Goal: Manage account settings

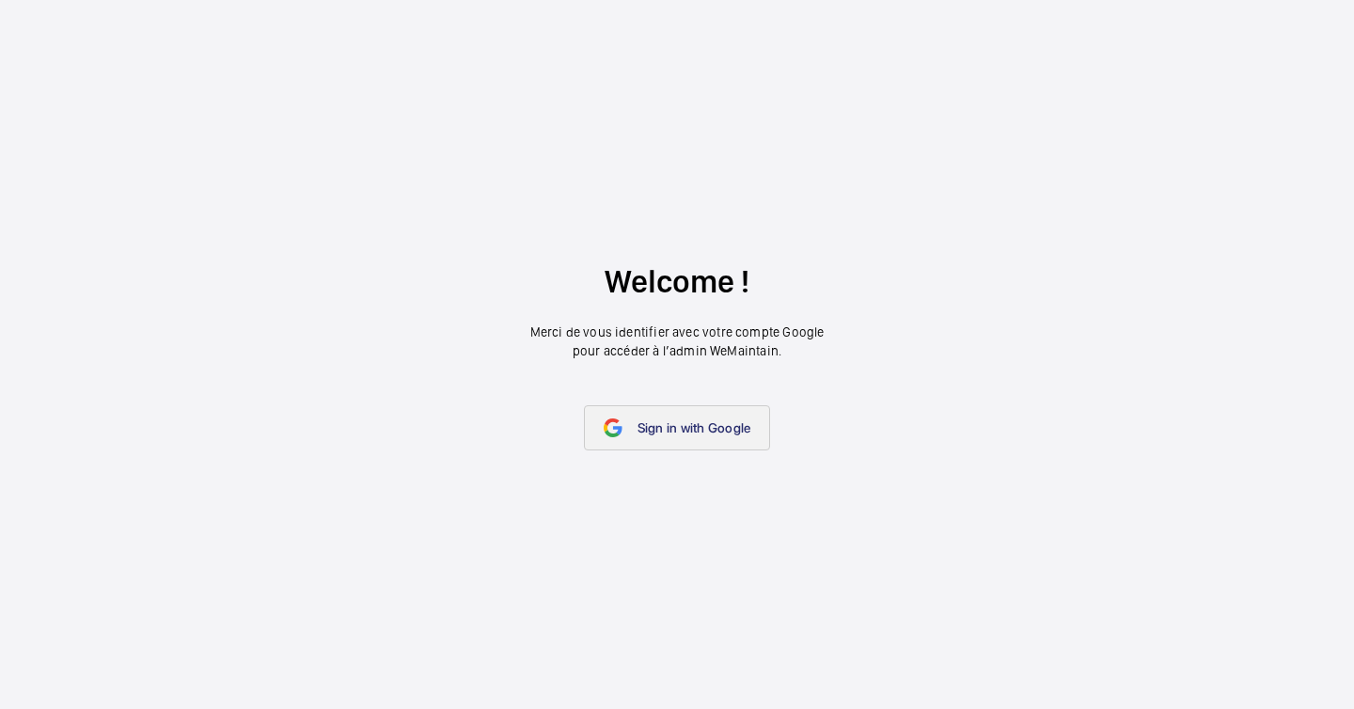
click at [680, 430] on span "Sign in with Google" at bounding box center [695, 427] width 114 height 15
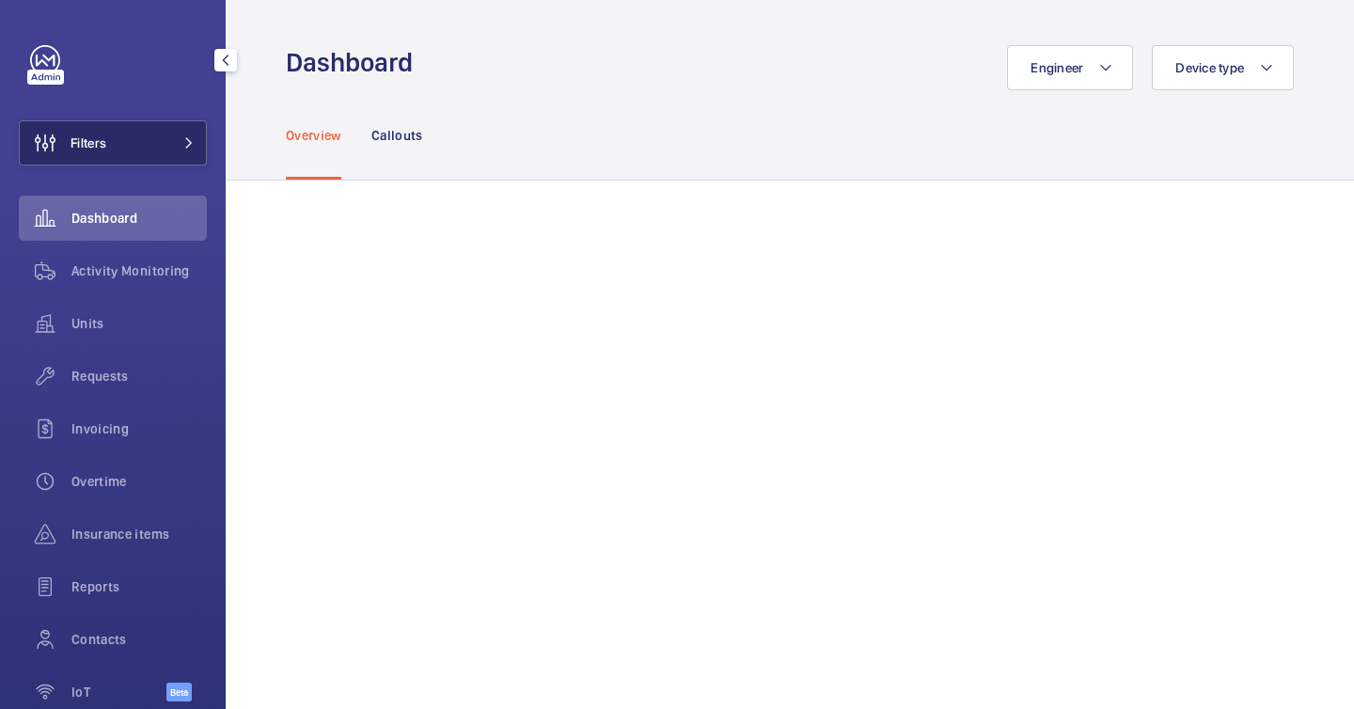
click at [173, 149] on button "Filters" at bounding box center [113, 142] width 188 height 45
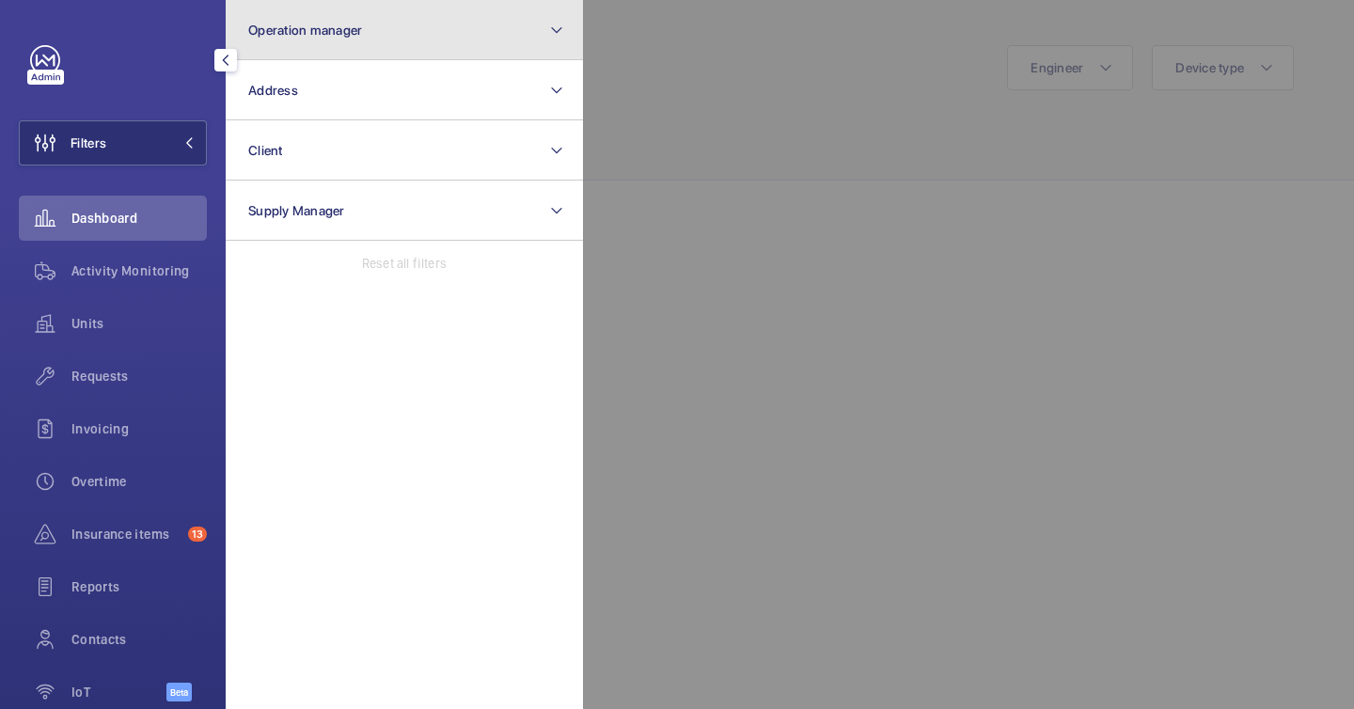
click at [331, 39] on button "Operation manager" at bounding box center [404, 30] width 357 height 60
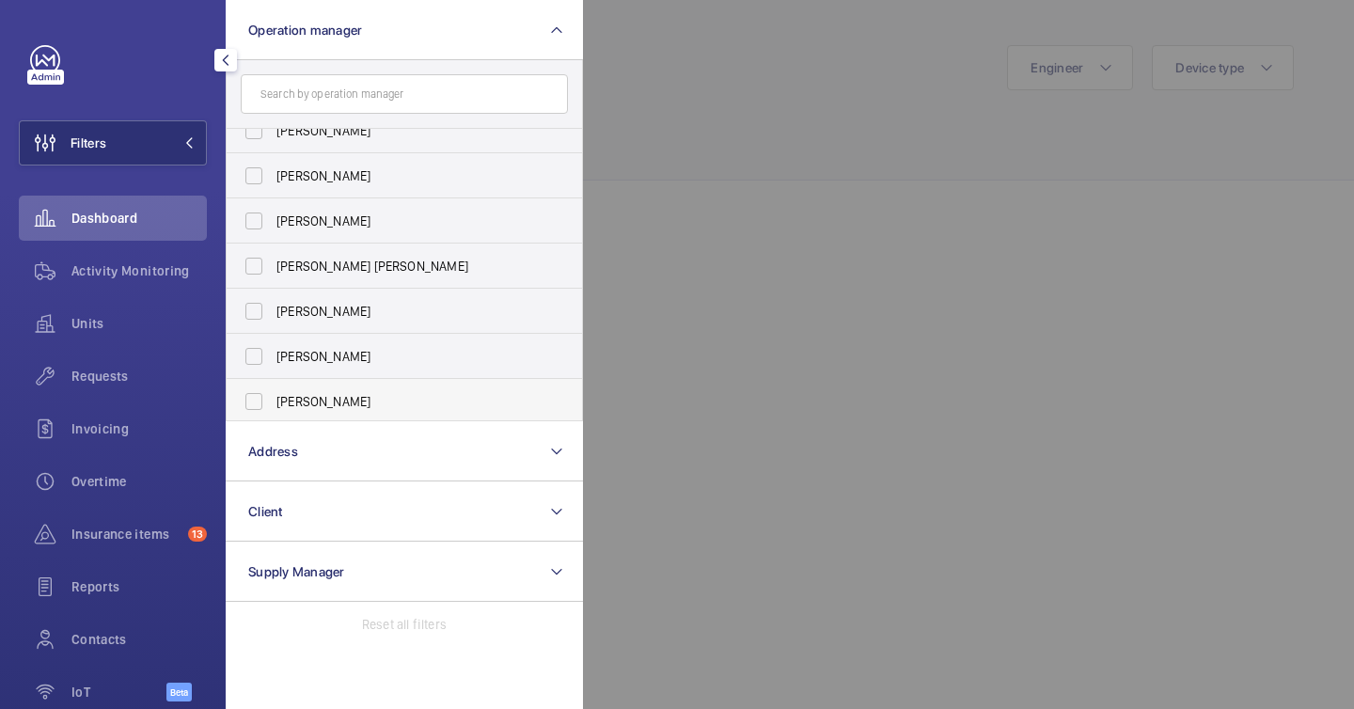
scroll to position [70, 0]
click at [420, 80] on input "text" at bounding box center [404, 94] width 327 height 40
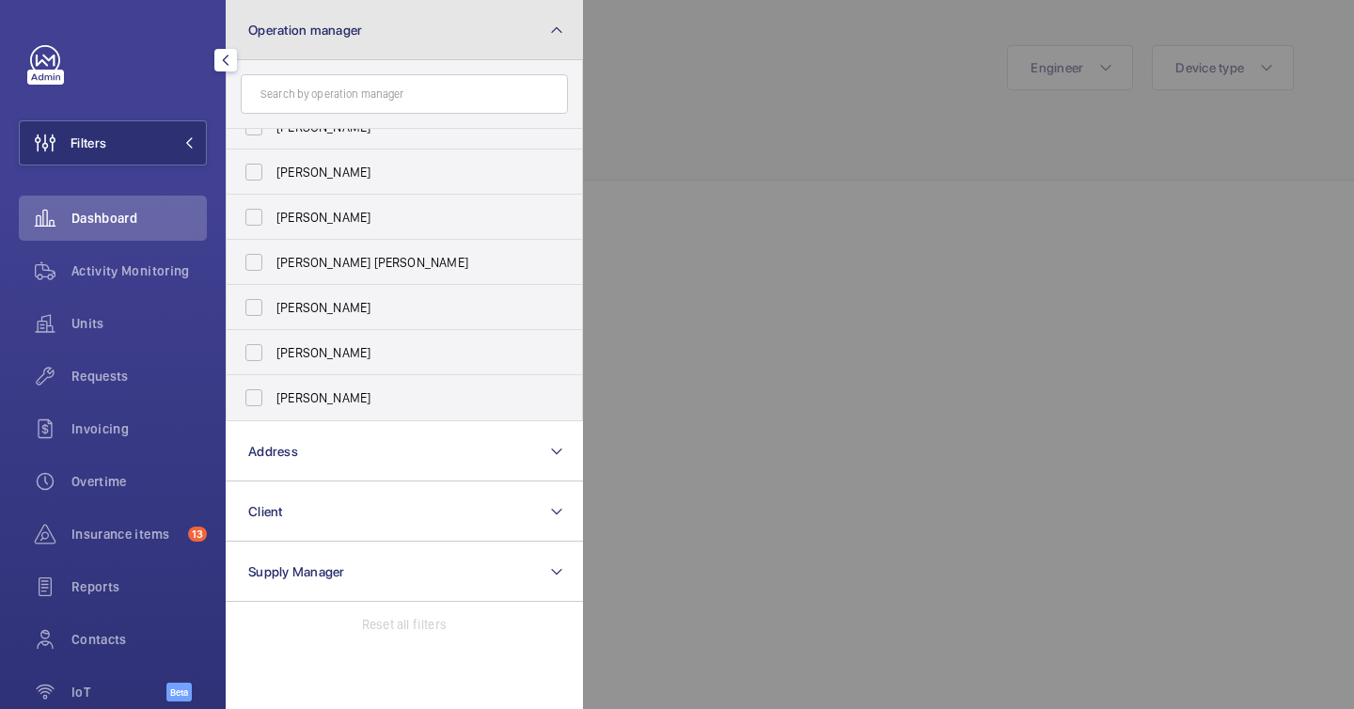
click at [524, 51] on button "Operation manager" at bounding box center [404, 30] width 357 height 60
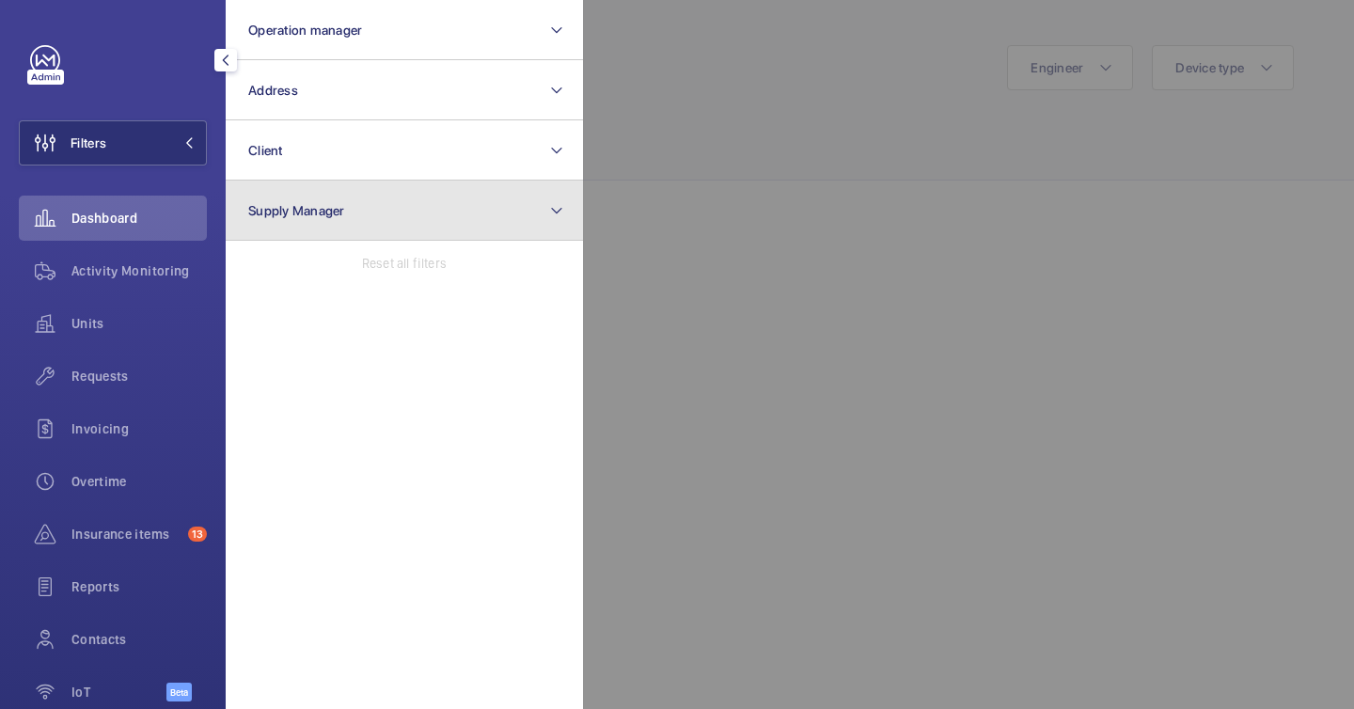
click at [533, 183] on button "Supply Manager" at bounding box center [404, 211] width 357 height 60
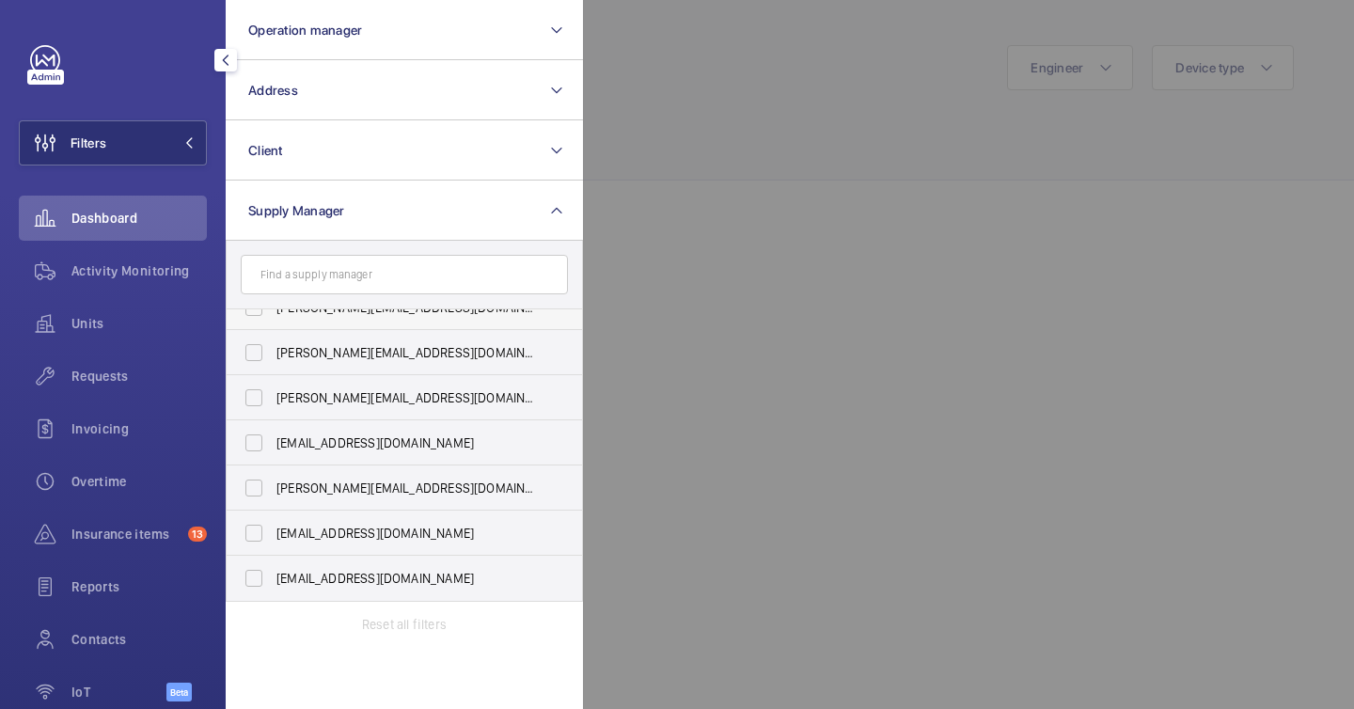
scroll to position [0, 0]
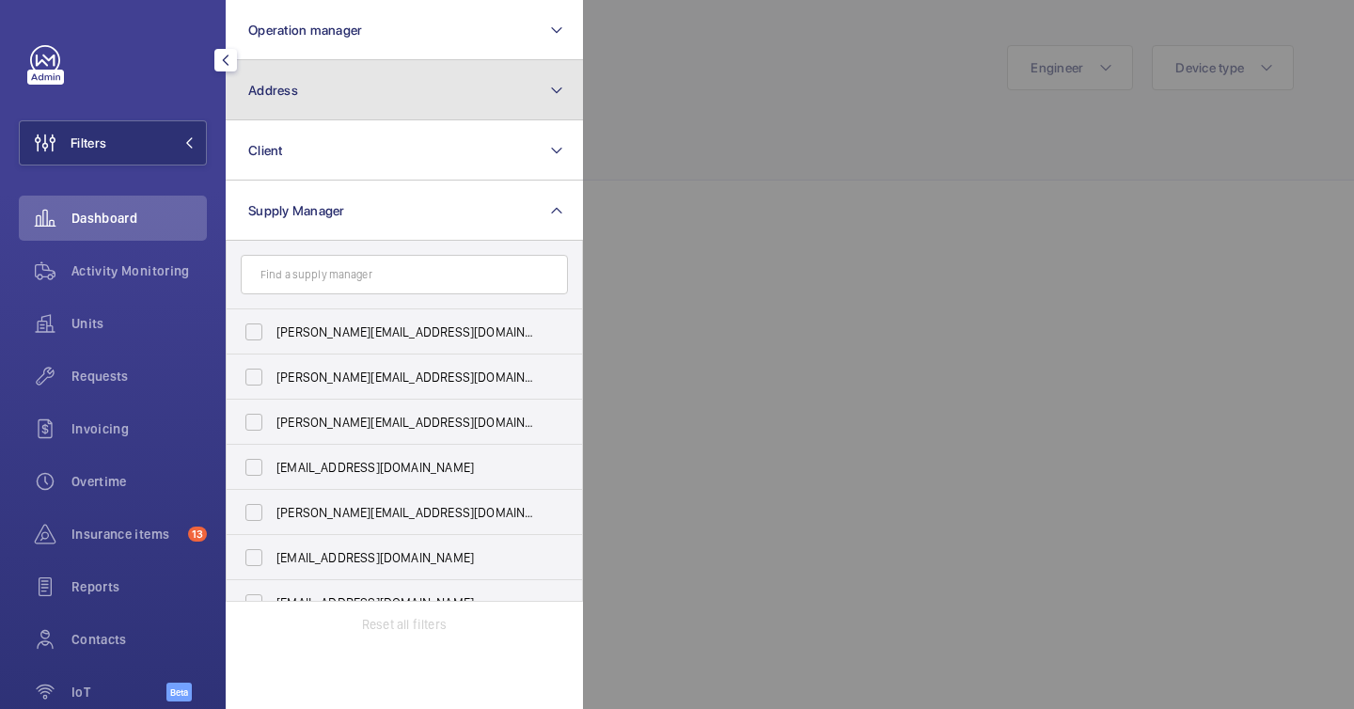
click at [437, 62] on button "Address" at bounding box center [404, 90] width 357 height 60
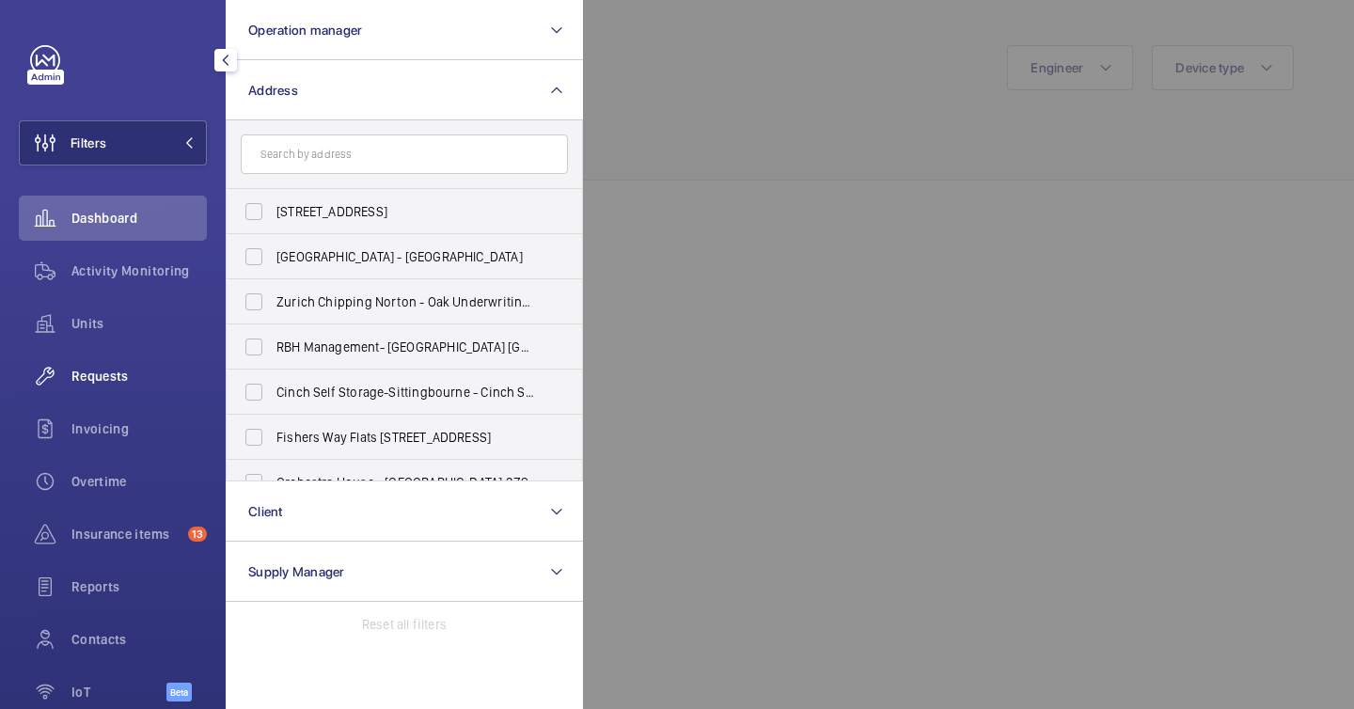
scroll to position [96, 0]
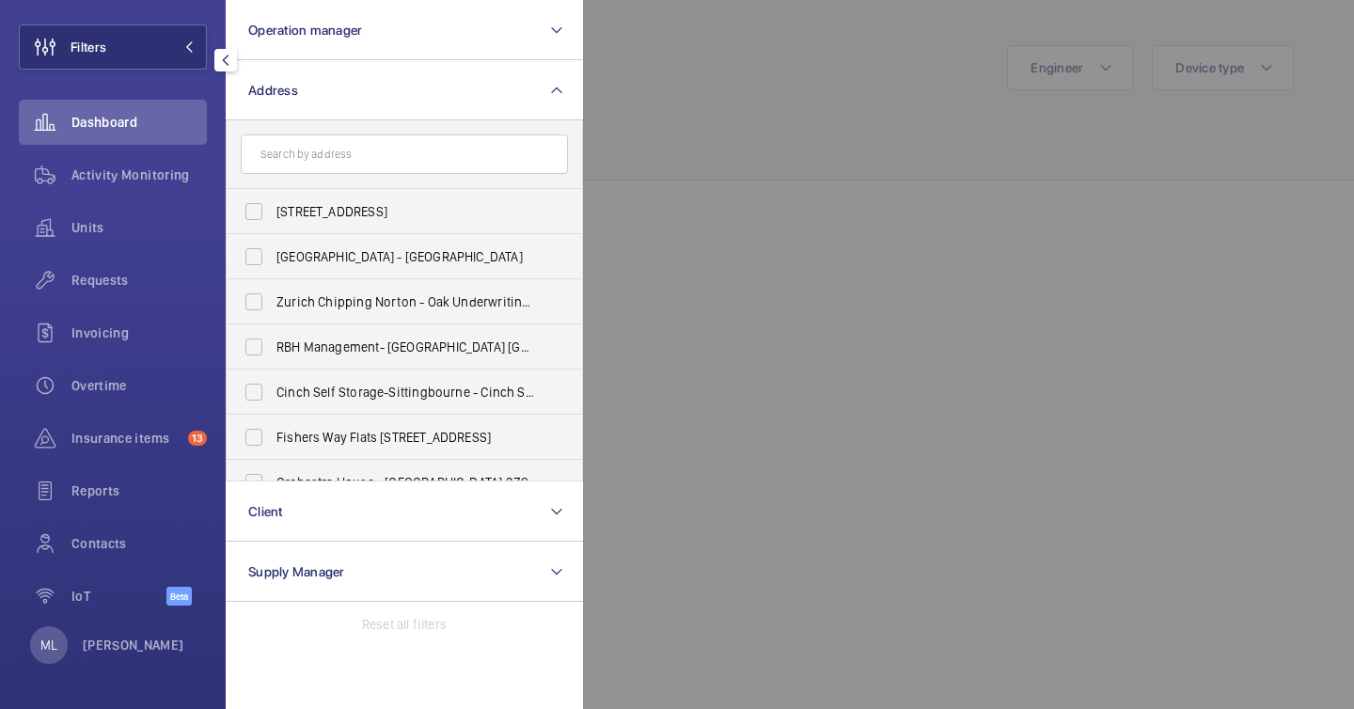
click at [167, 660] on div "ML Matthieu Lafleche" at bounding box center [107, 645] width 154 height 38
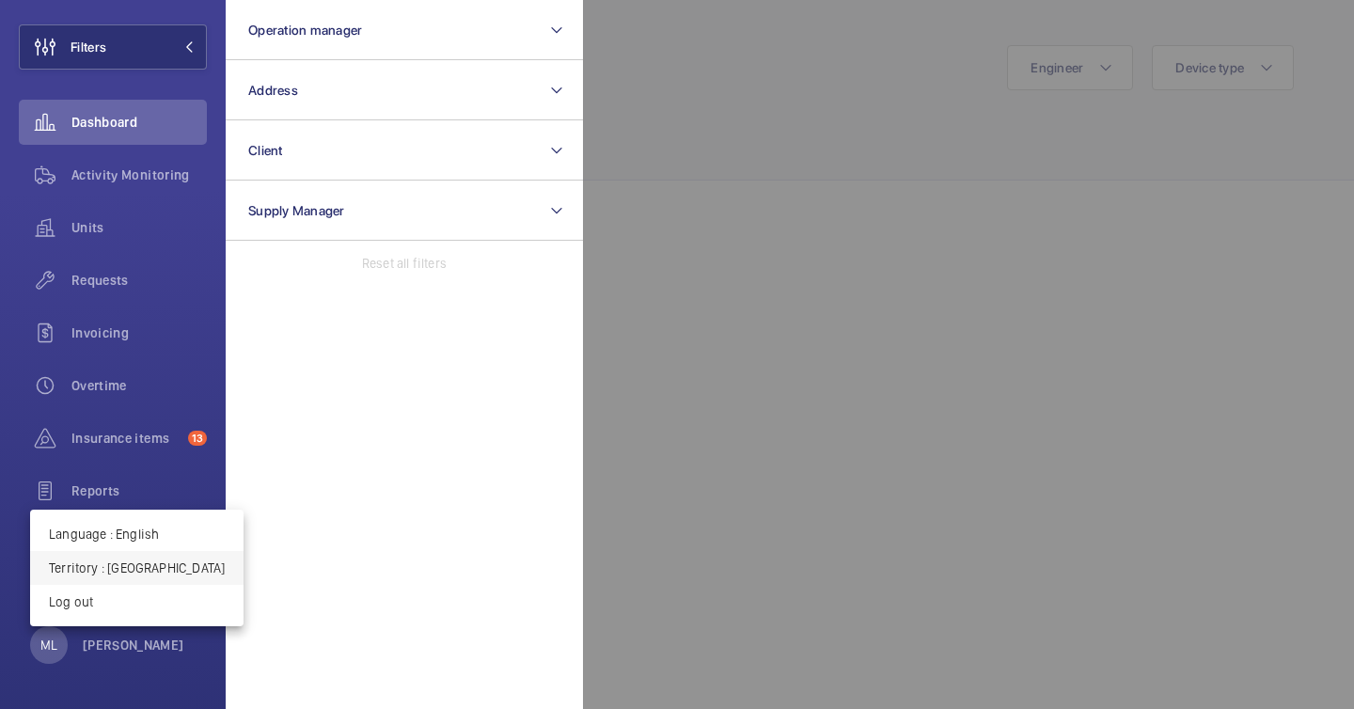
click at [157, 581] on button "Territory : United Kingdom" at bounding box center [137, 568] width 214 height 34
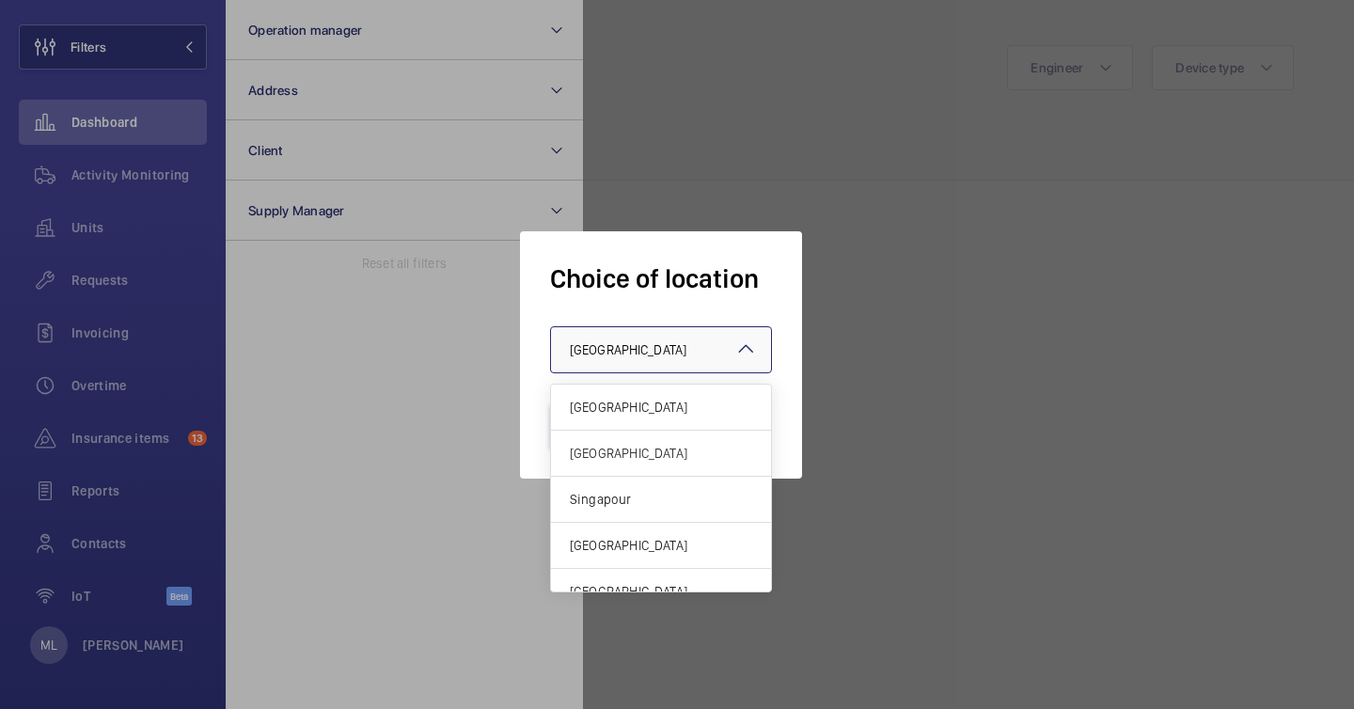
click at [594, 356] on span "[GEOGRAPHIC_DATA]" at bounding box center [628, 349] width 117 height 15
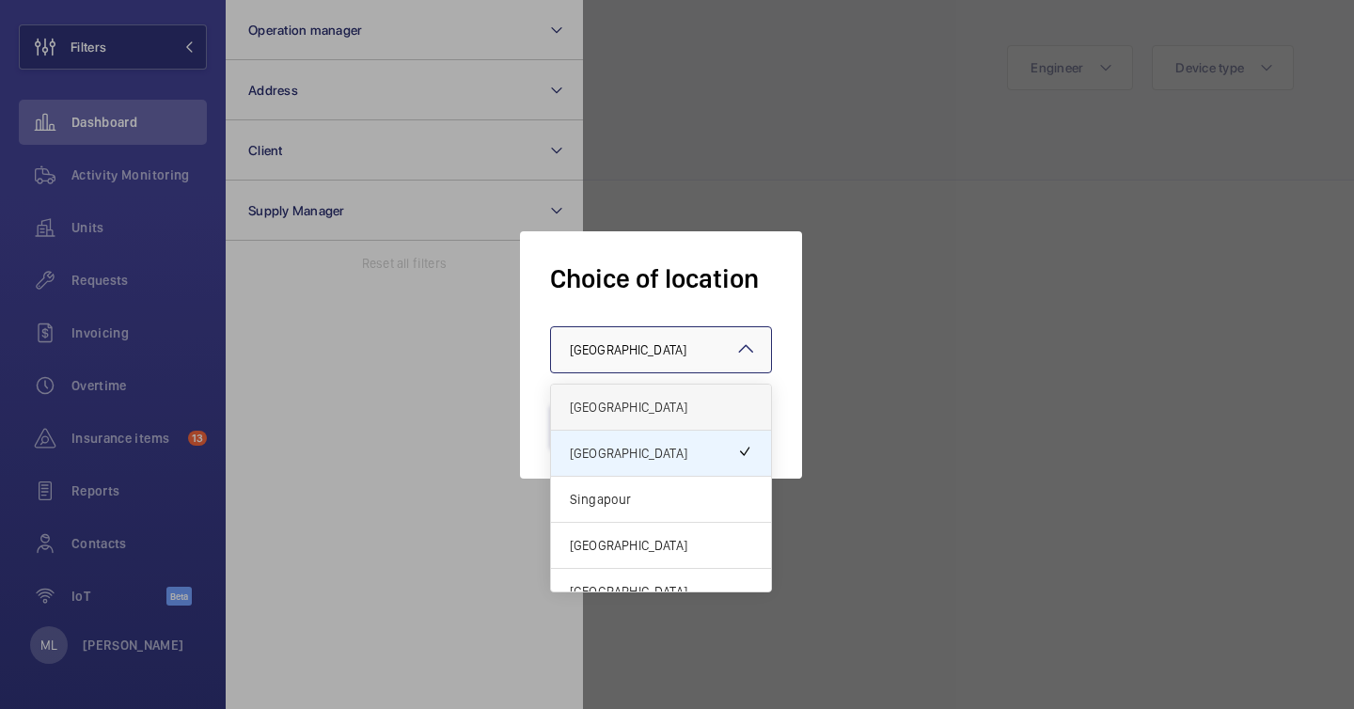
click at [619, 407] on span "[GEOGRAPHIC_DATA]" at bounding box center [661, 407] width 182 height 19
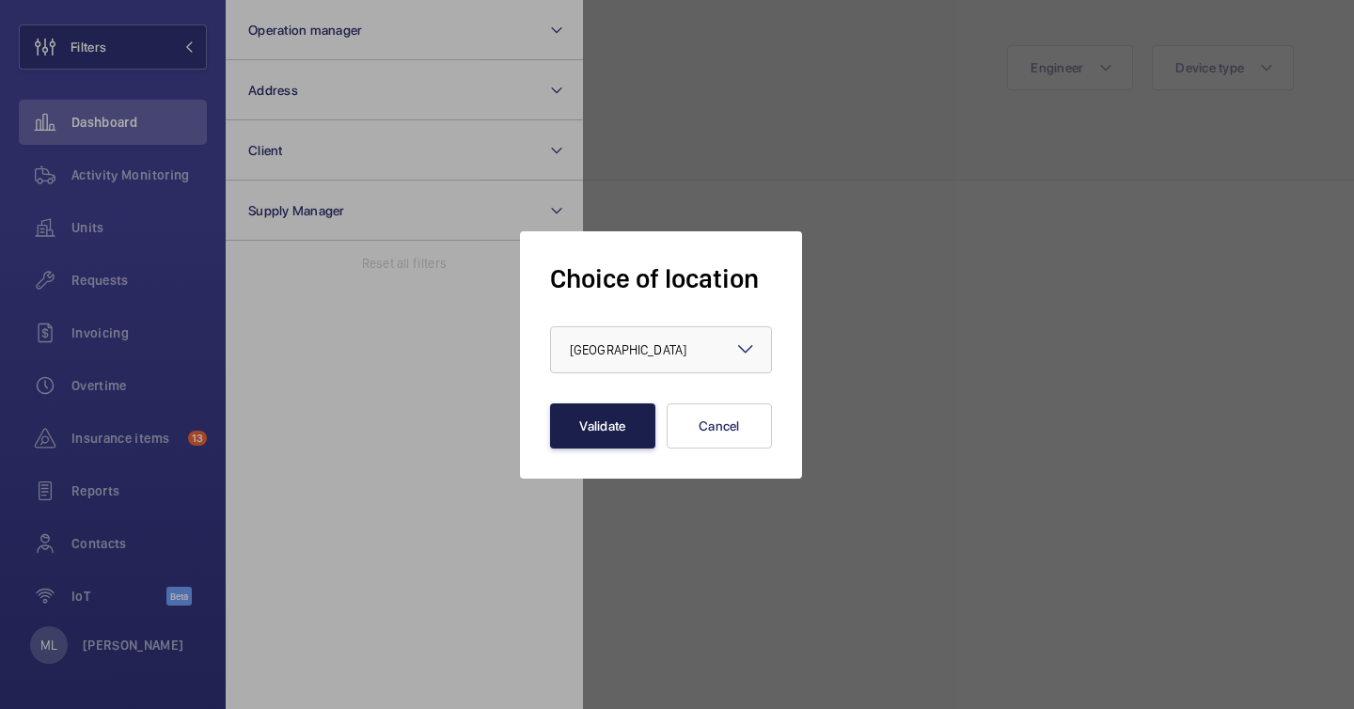
click at [610, 420] on button "Validate" at bounding box center [602, 426] width 105 height 45
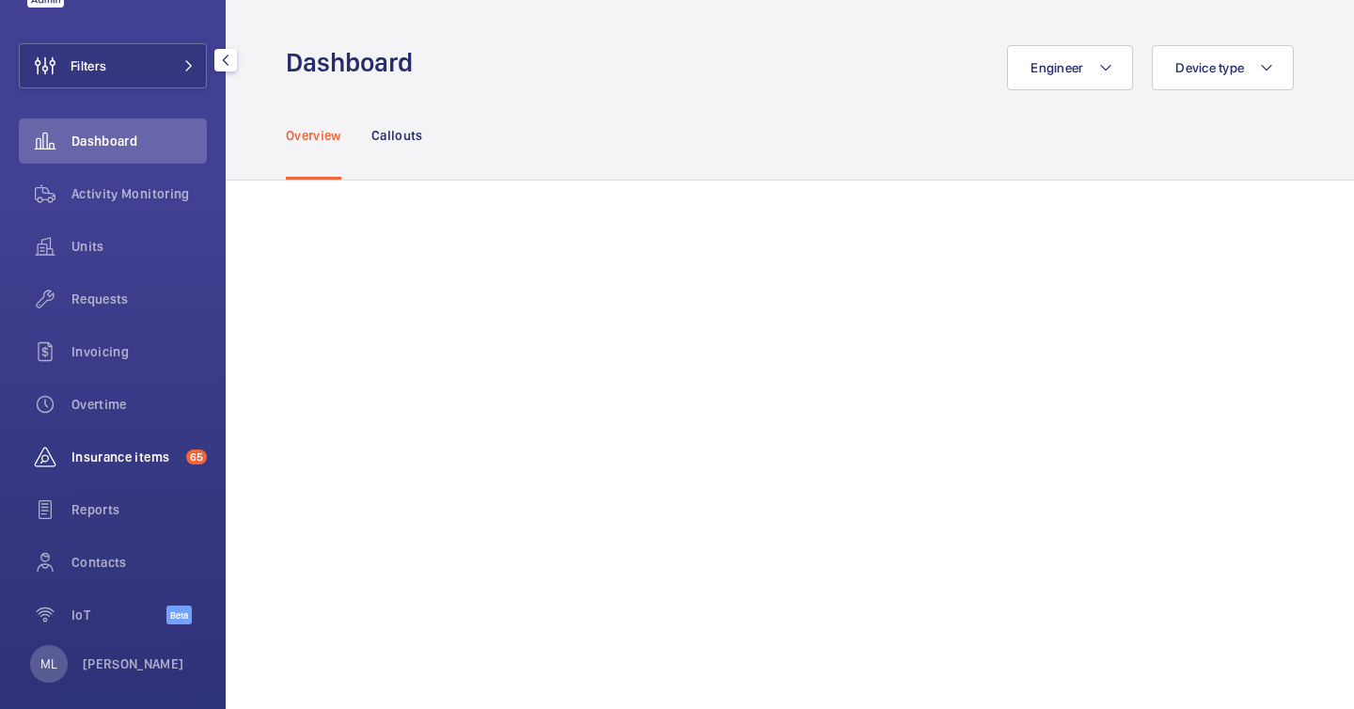
scroll to position [96, 0]
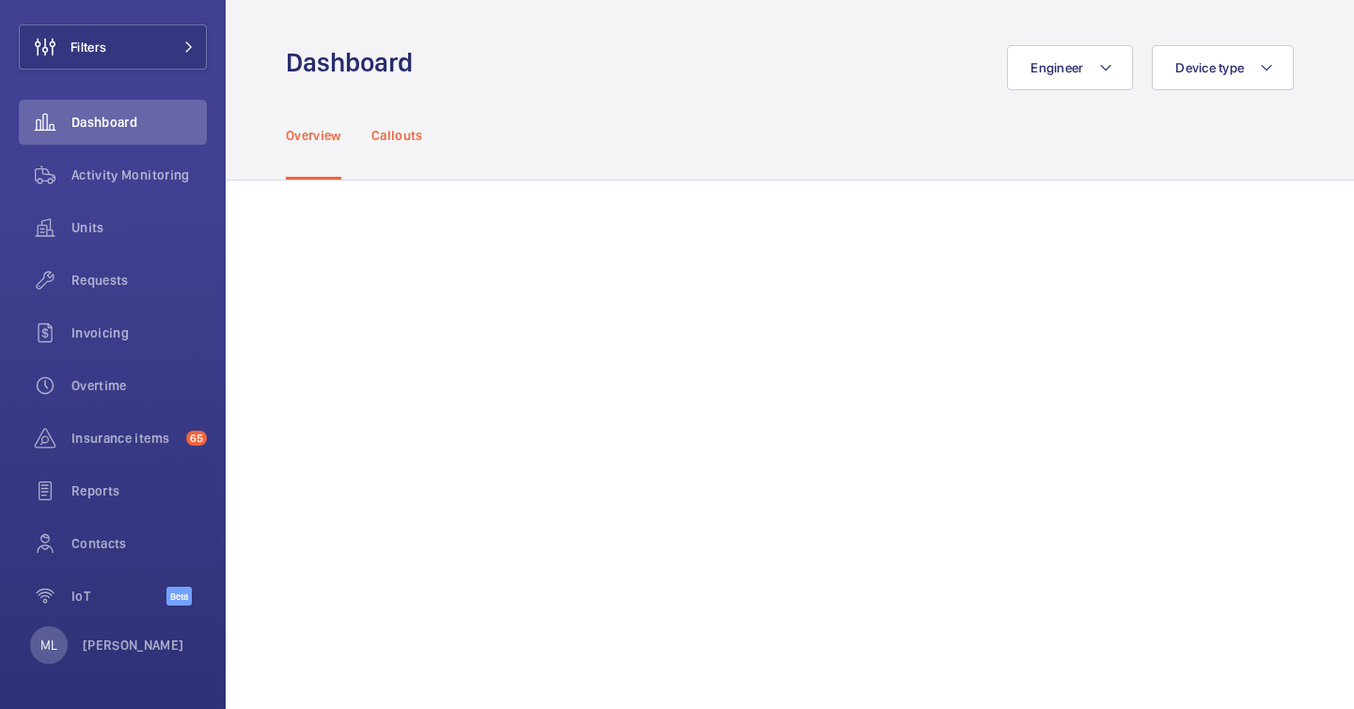
click at [382, 141] on p "Callouts" at bounding box center [398, 135] width 52 height 19
click at [301, 150] on div "Overview" at bounding box center [313, 134] width 55 height 89
click at [132, 180] on span "Activity Monitoring" at bounding box center [138, 175] width 135 height 19
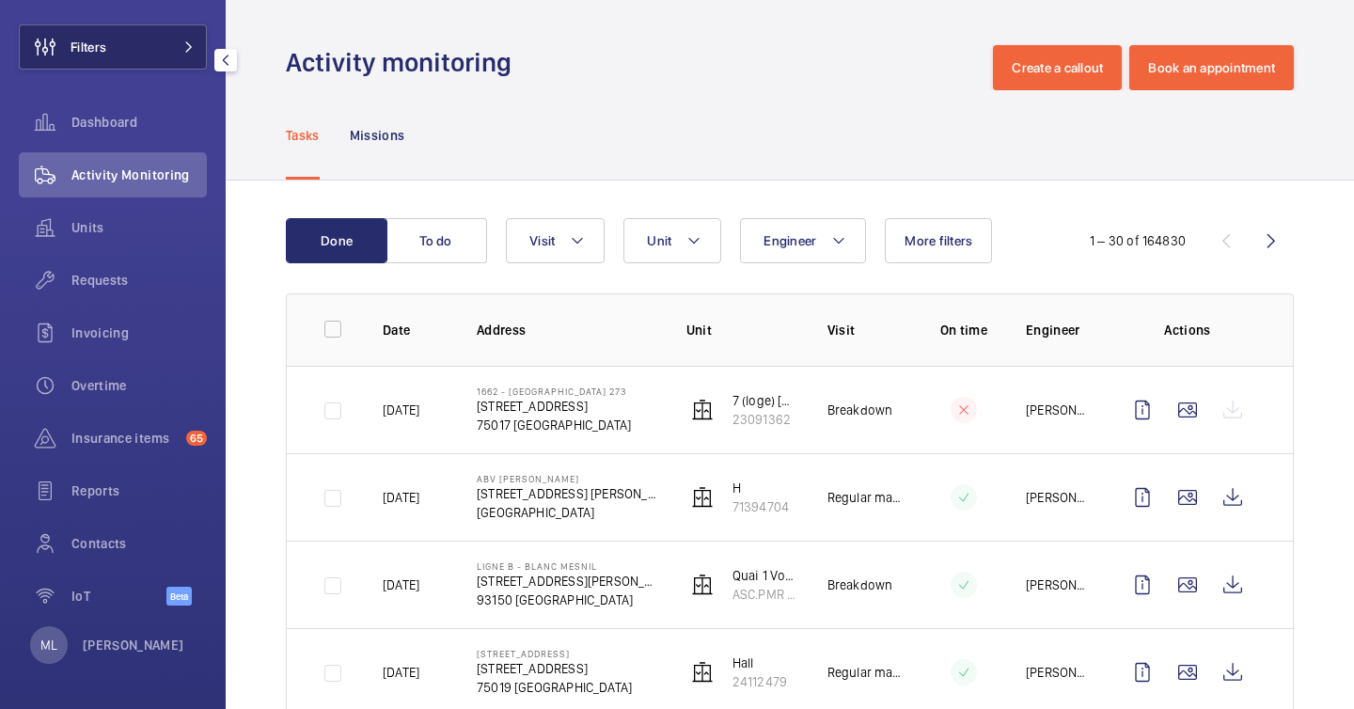
click at [141, 29] on button "Filters" at bounding box center [113, 46] width 188 height 45
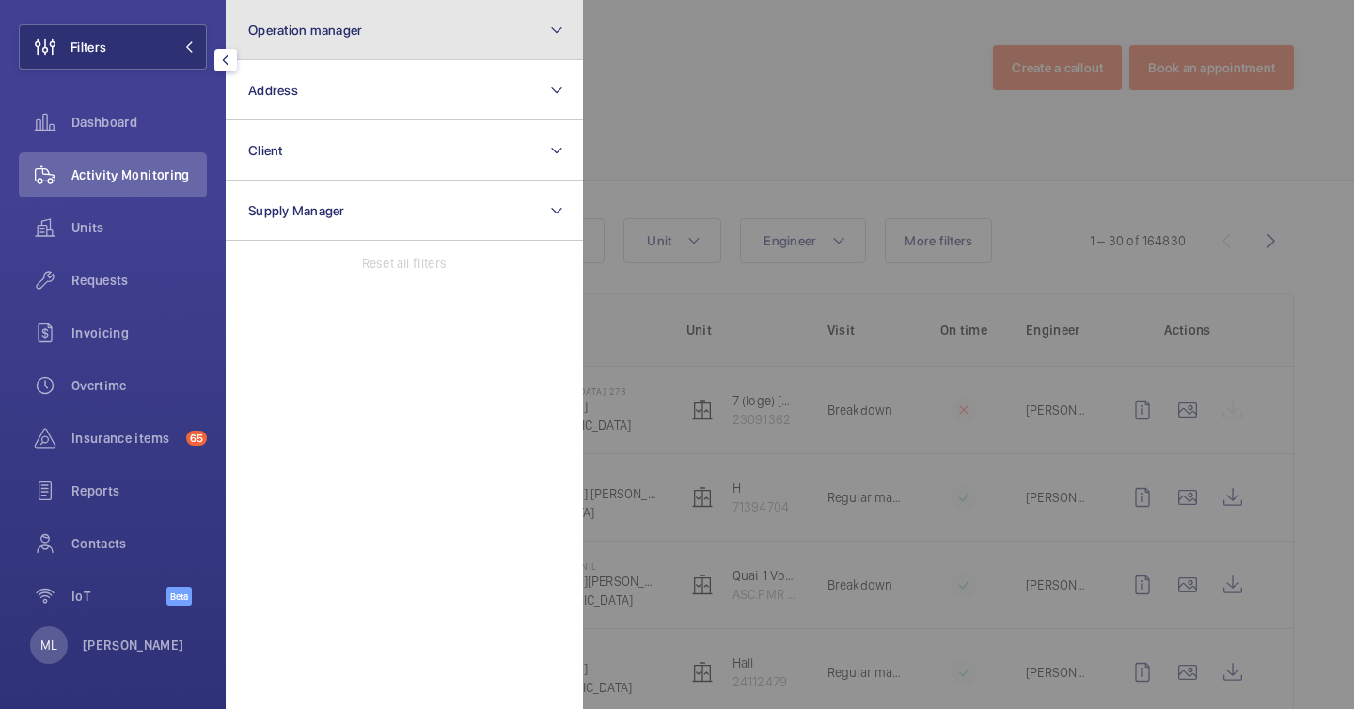
click at [329, 40] on button "Operation manager" at bounding box center [404, 30] width 357 height 60
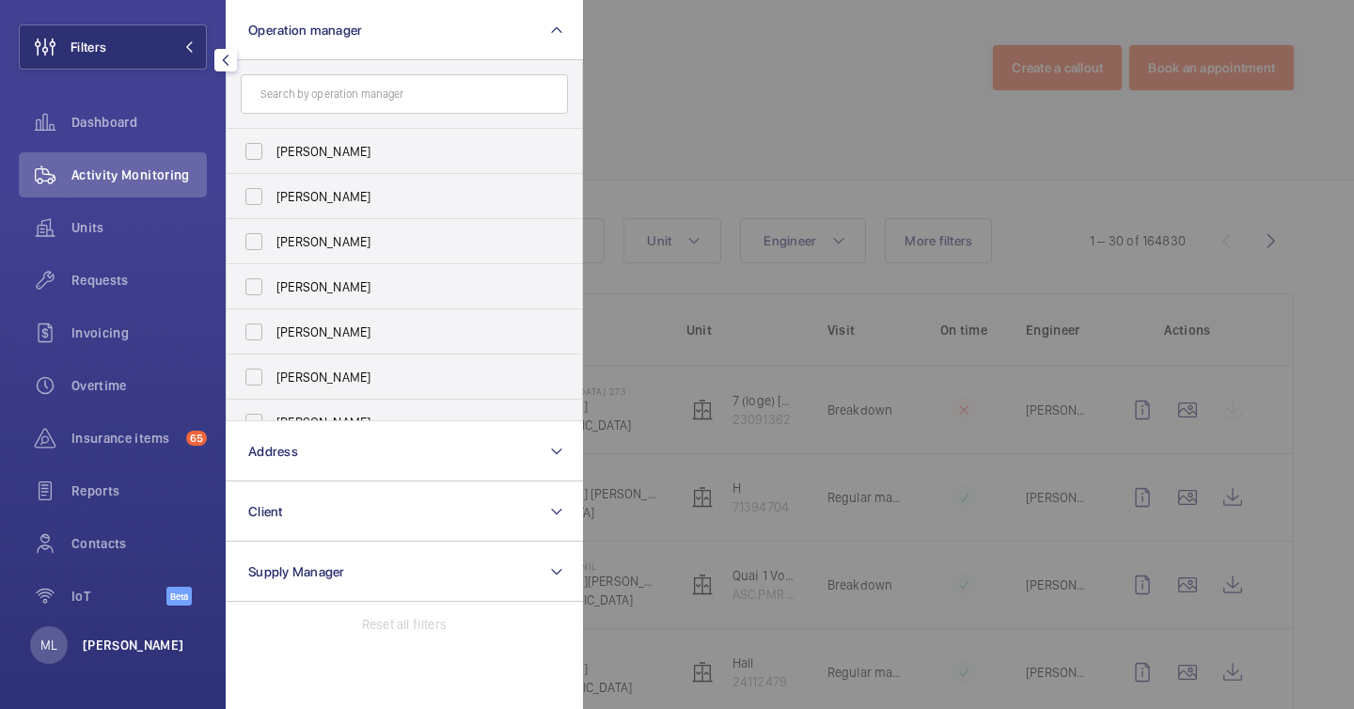
click at [138, 650] on p "[PERSON_NAME]" at bounding box center [134, 645] width 102 height 19
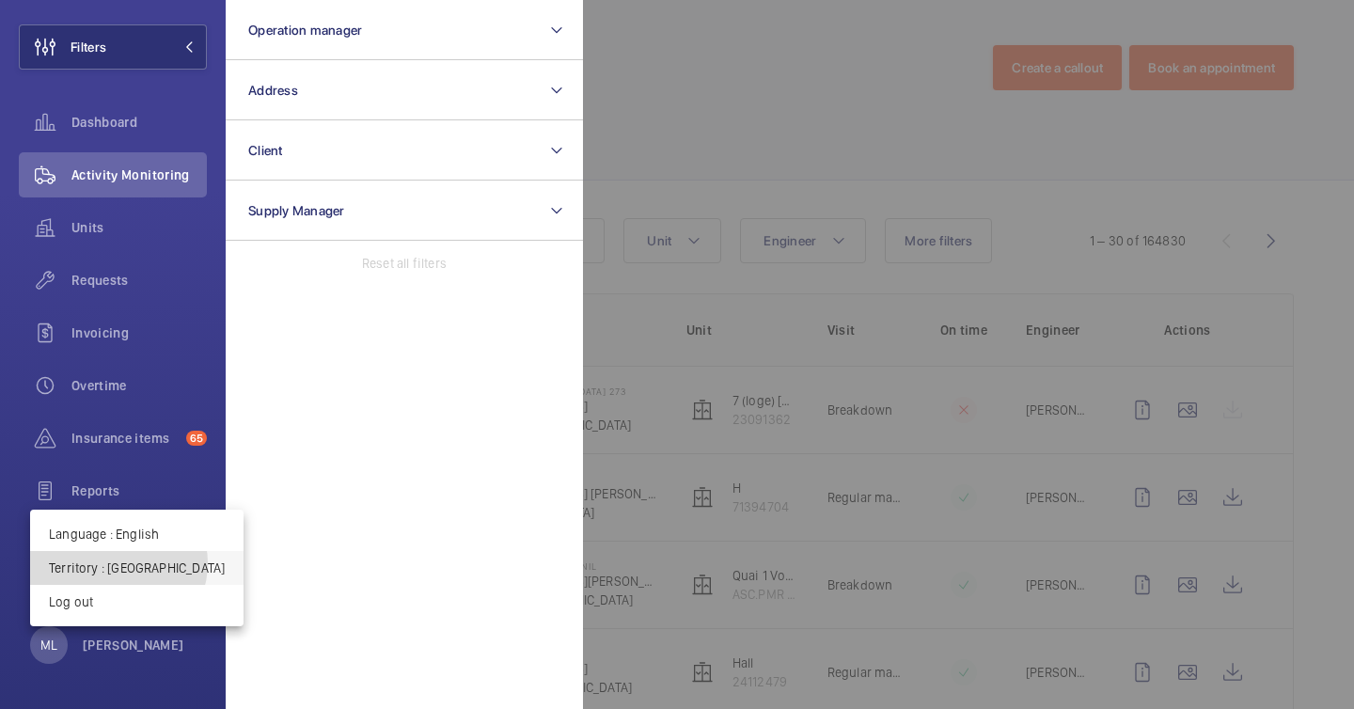
click at [118, 563] on p "Territory : France" at bounding box center [137, 568] width 176 height 19
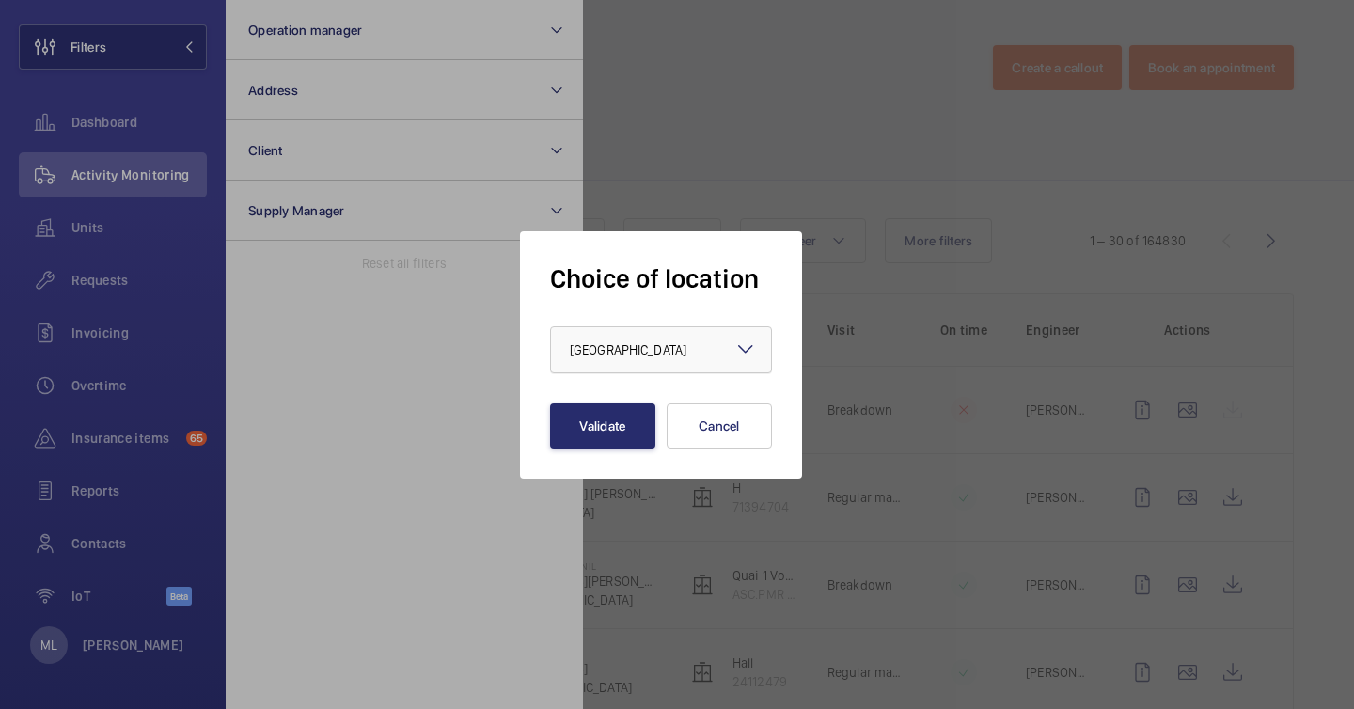
click at [621, 365] on div at bounding box center [661, 349] width 220 height 45
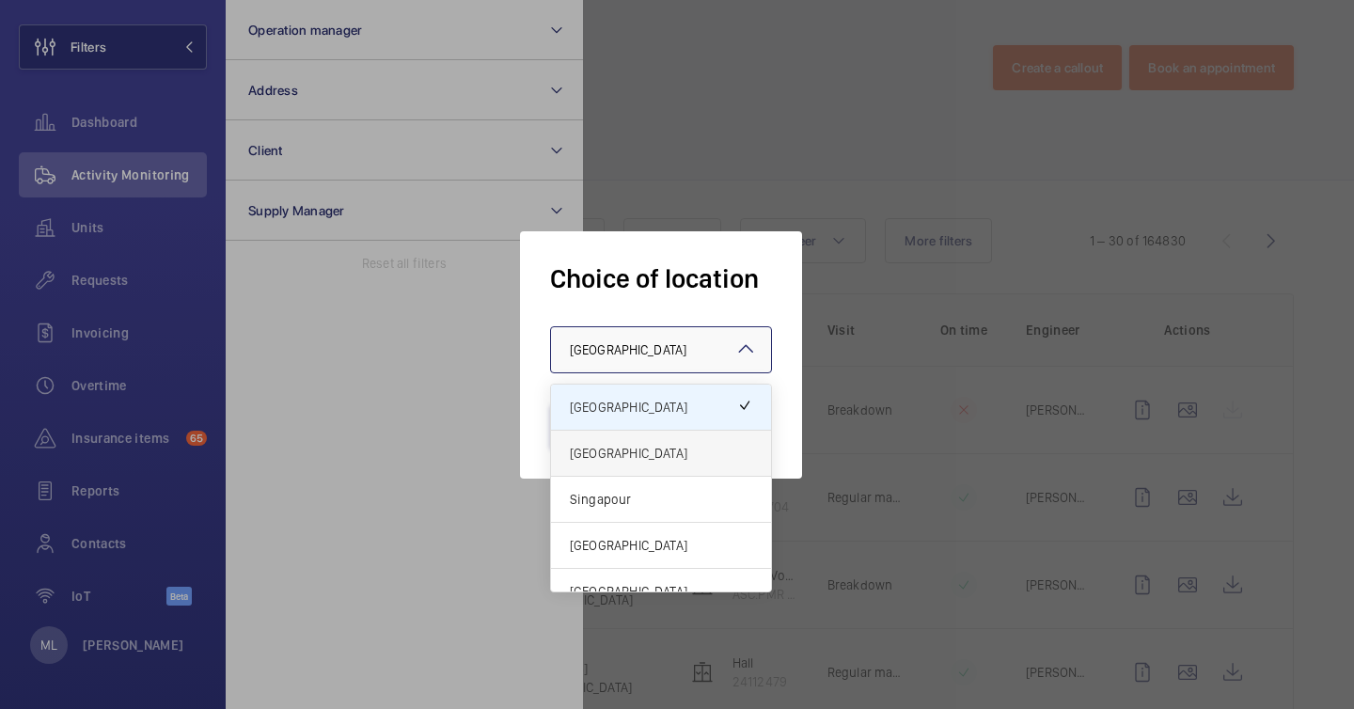
click at [643, 462] on div "[GEOGRAPHIC_DATA]" at bounding box center [661, 454] width 220 height 46
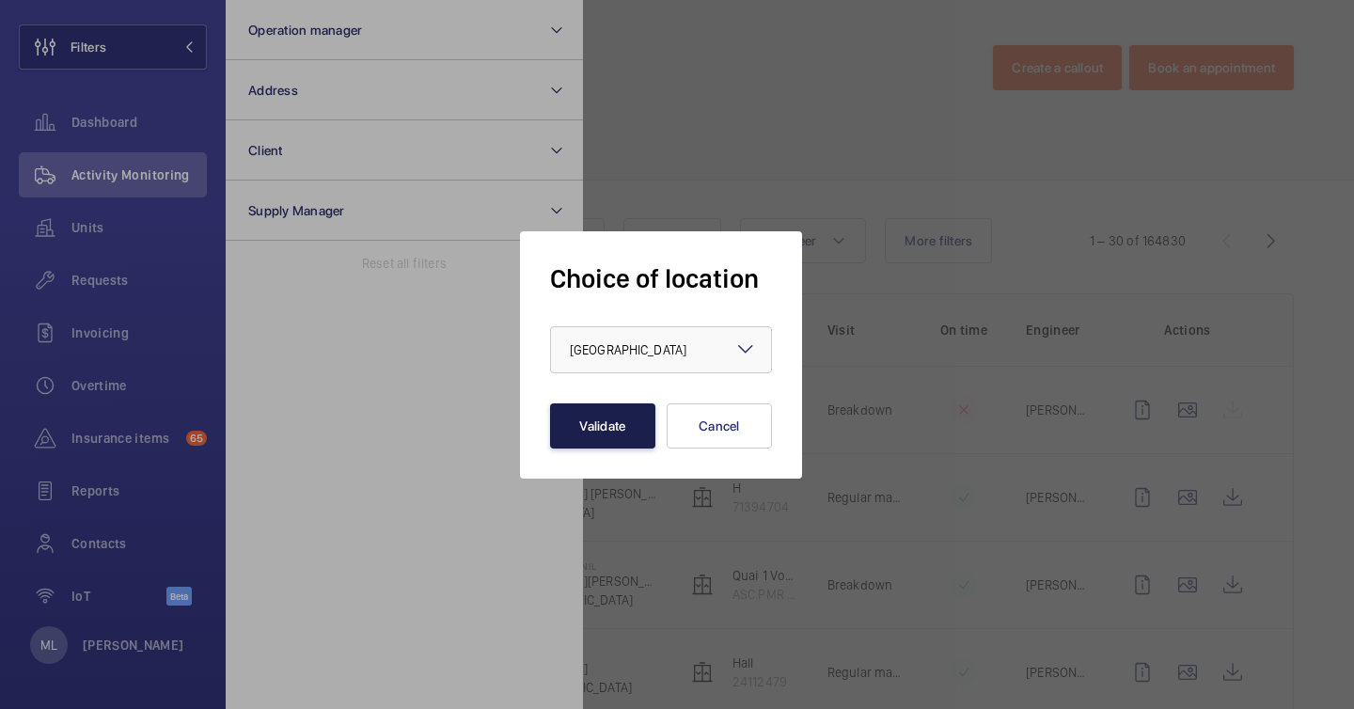
click at [597, 437] on button "Validate" at bounding box center [602, 426] width 105 height 45
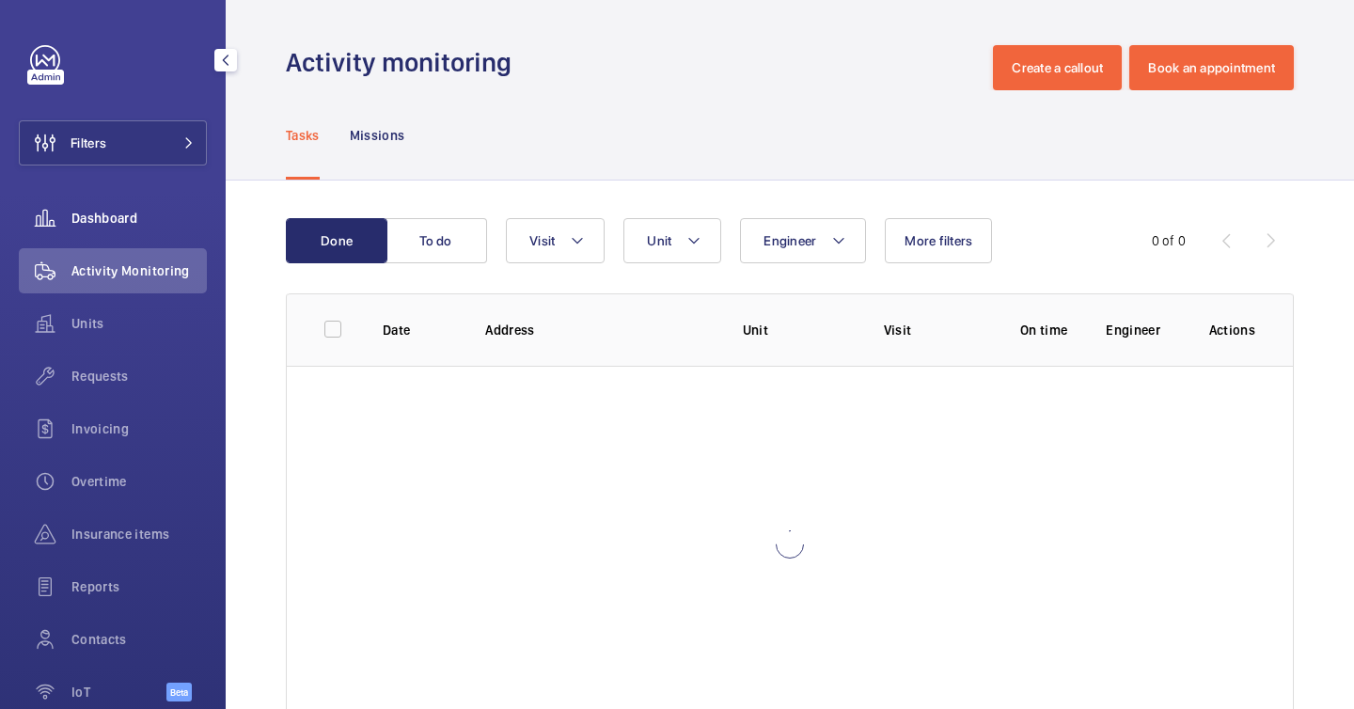
click at [91, 200] on div "Dashboard" at bounding box center [113, 218] width 188 height 45
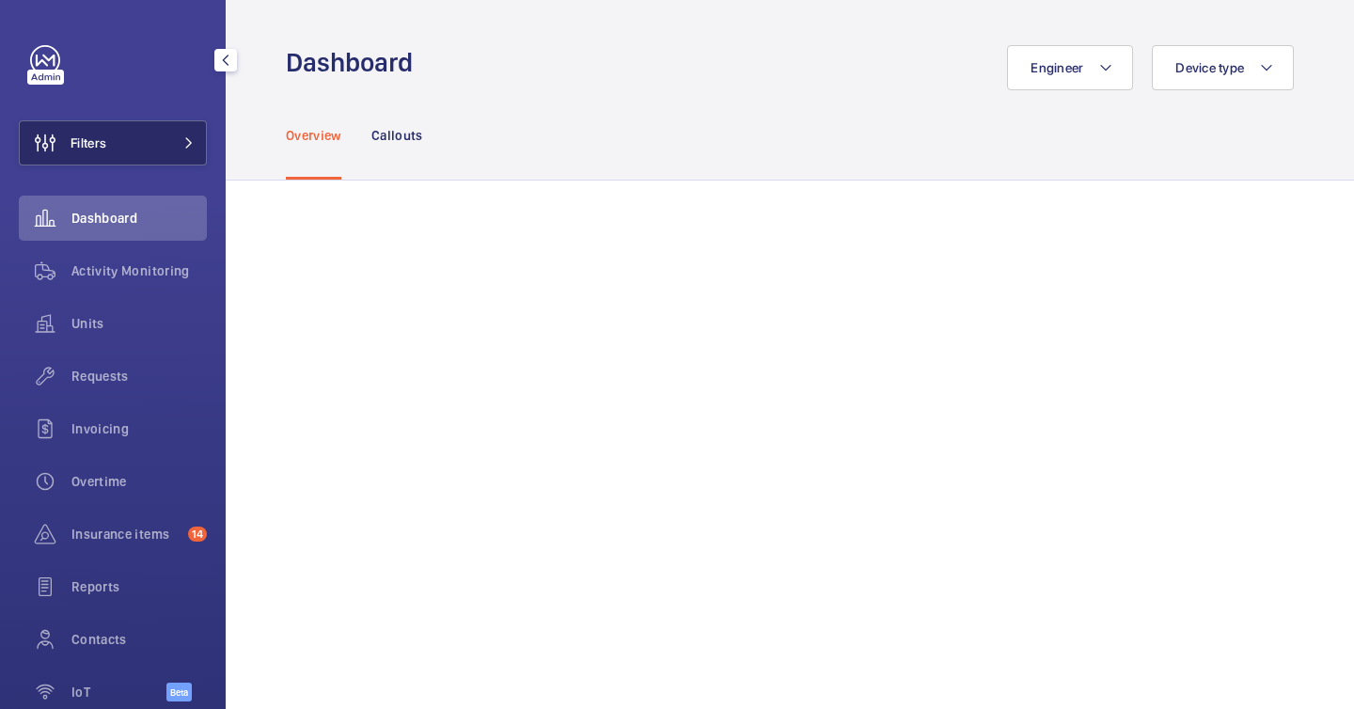
click at [128, 139] on button "Filters" at bounding box center [113, 142] width 188 height 45
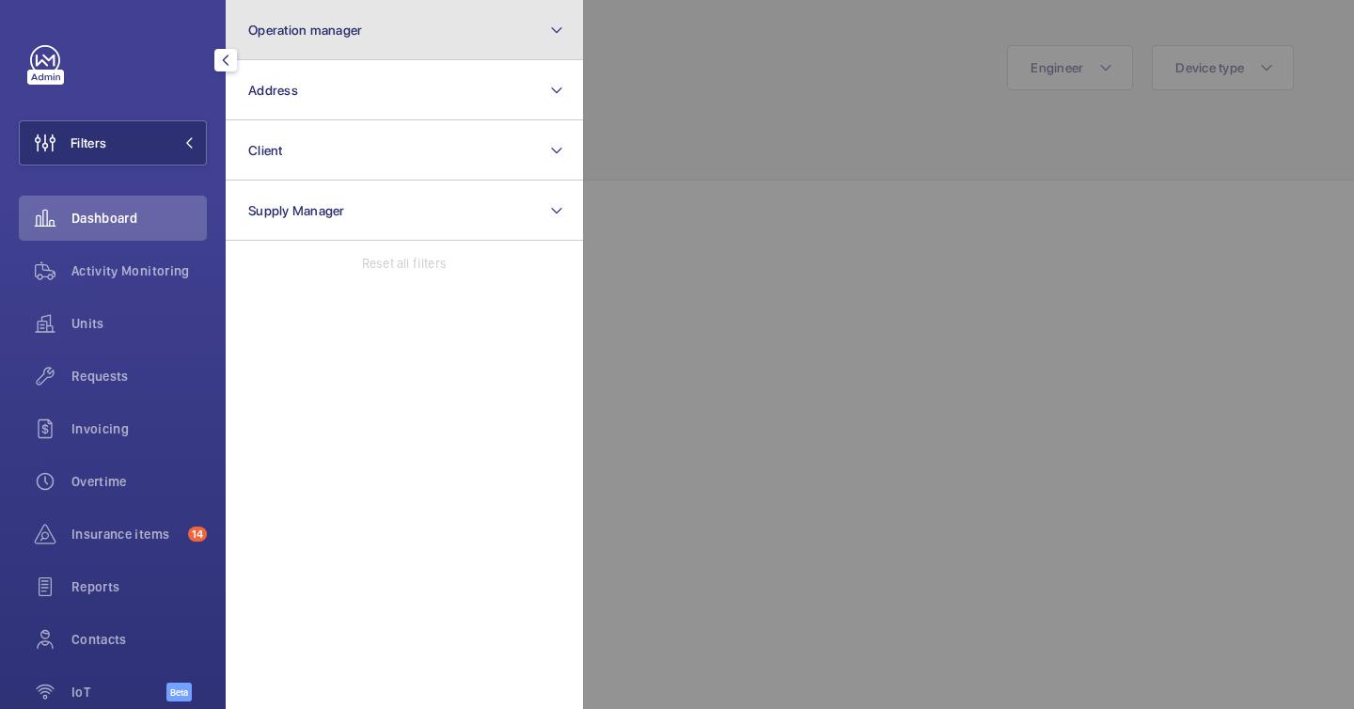
click at [325, 40] on button "Operation manager" at bounding box center [404, 30] width 357 height 60
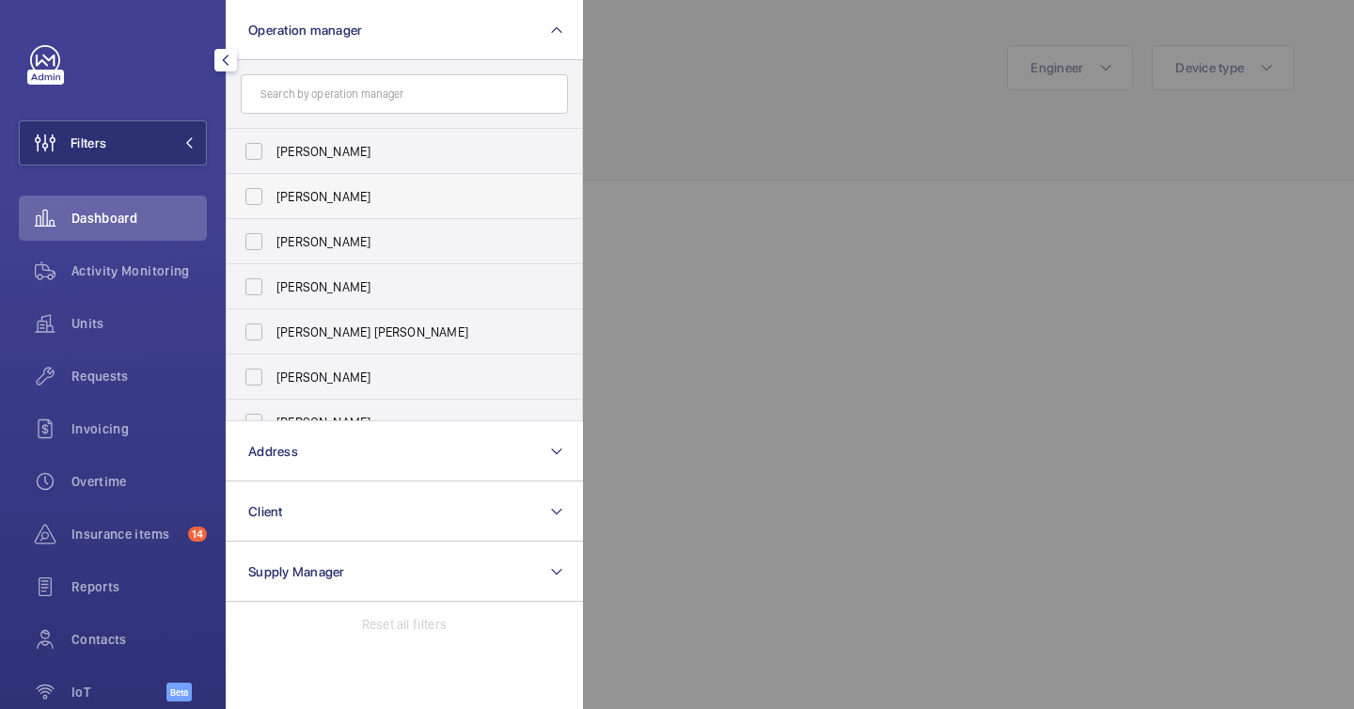
click at [322, 192] on span "[PERSON_NAME]" at bounding box center [406, 196] width 259 height 19
click at [273, 192] on input "[PERSON_NAME]" at bounding box center [254, 197] width 38 height 38
checkbox input "true"
click at [701, 251] on div at bounding box center [1260, 354] width 1354 height 709
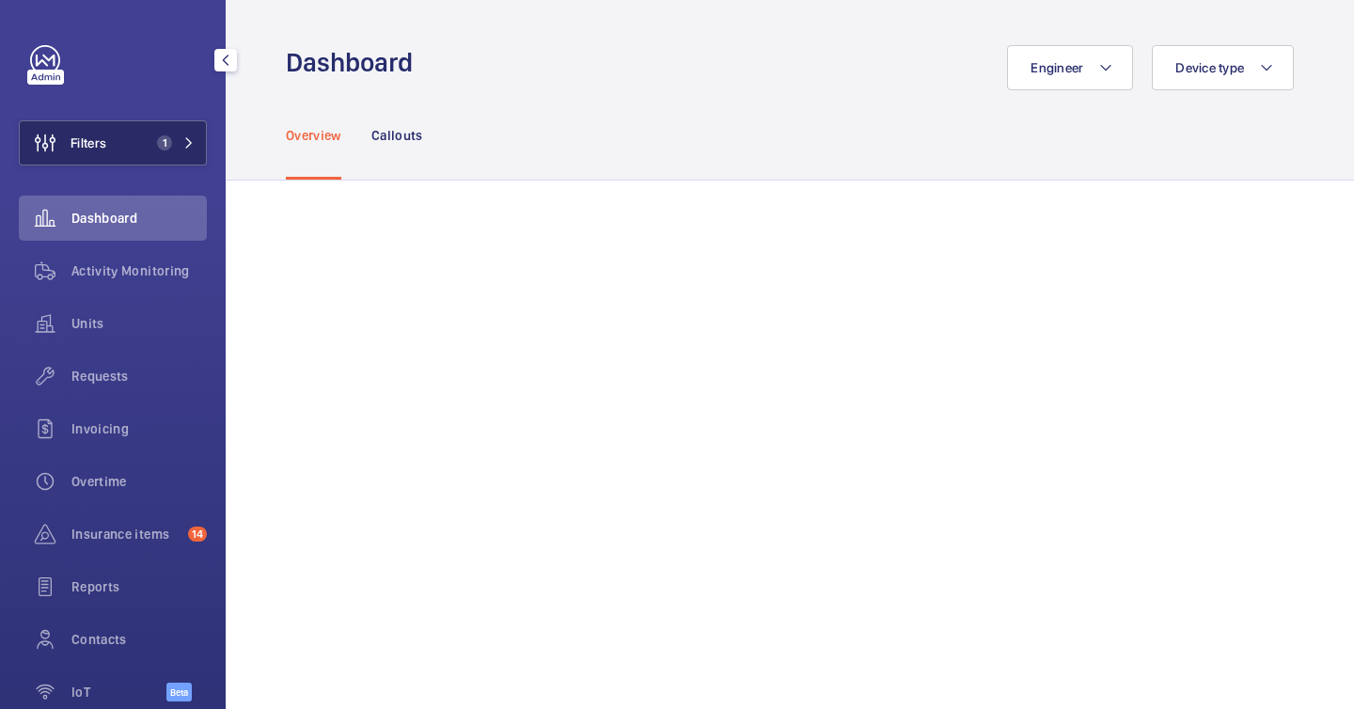
click at [198, 153] on button "Filters 1" at bounding box center [113, 142] width 188 height 45
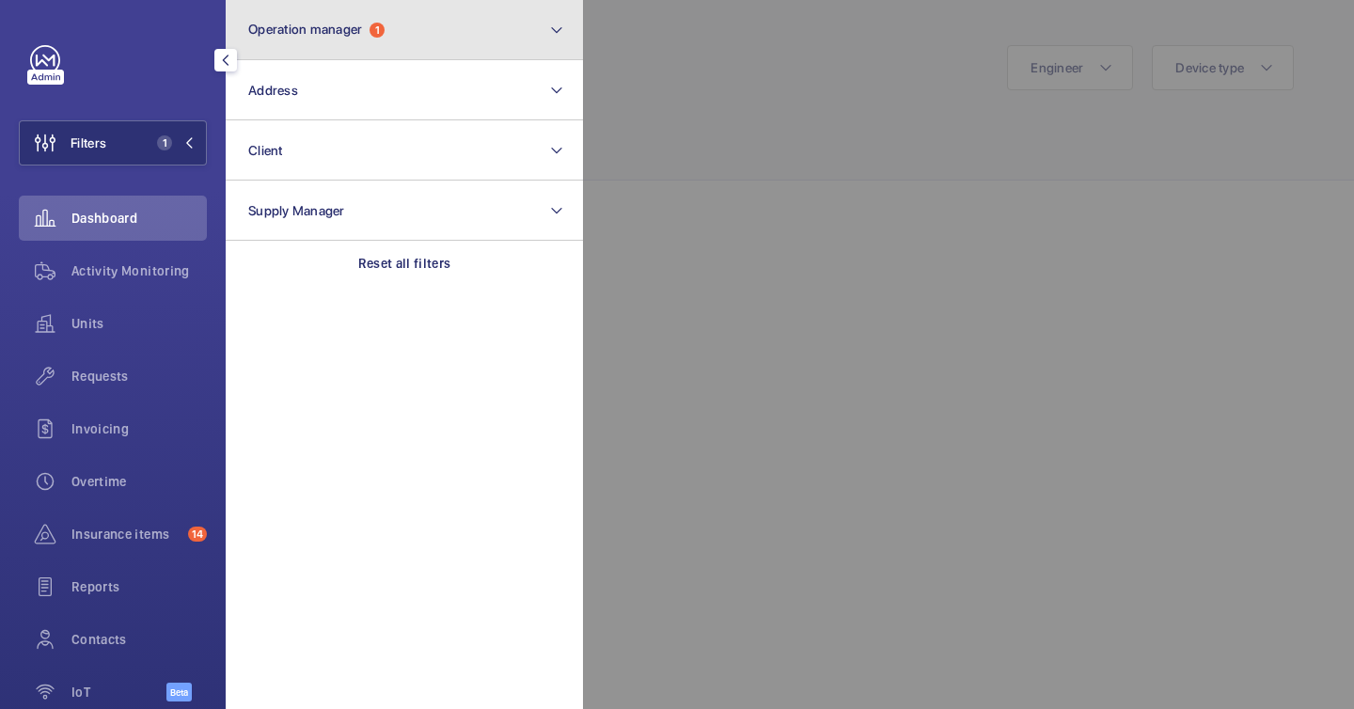
click at [356, 32] on span "Operation manager" at bounding box center [305, 29] width 114 height 15
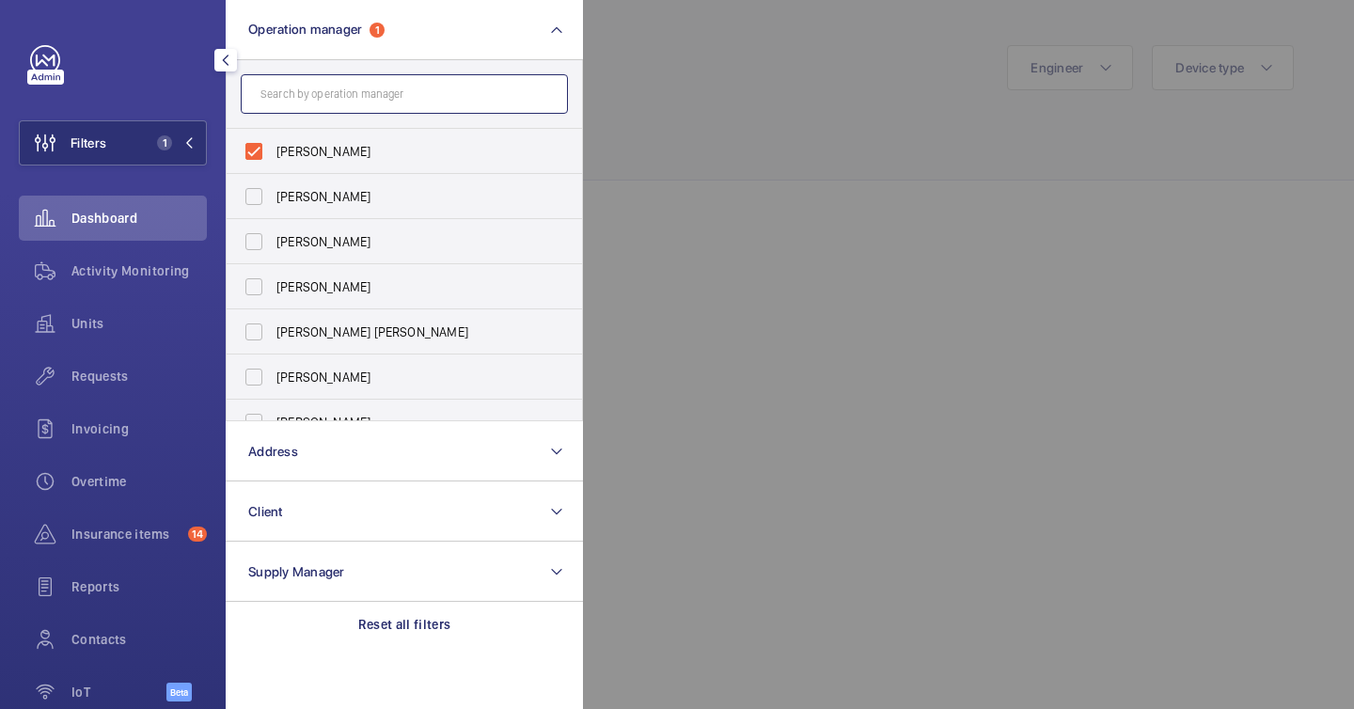
scroll to position [96, 0]
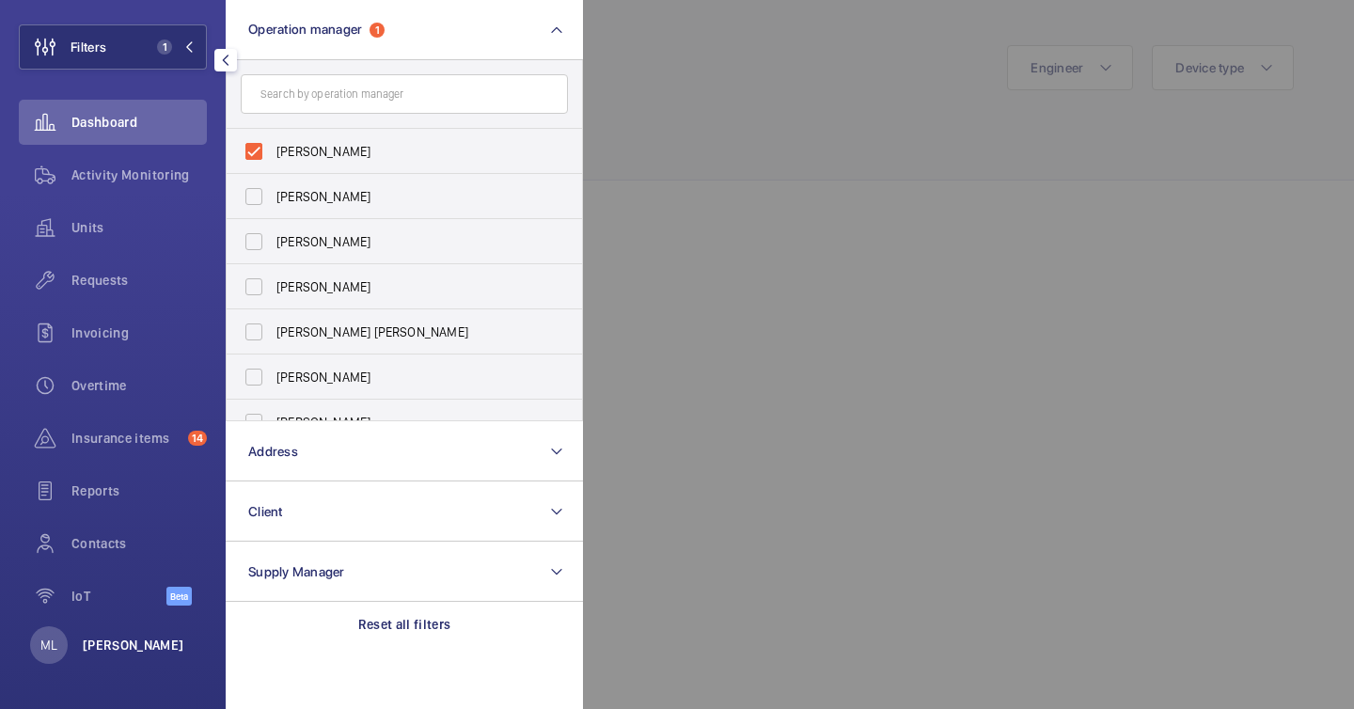
click at [143, 648] on p "[PERSON_NAME]" at bounding box center [134, 645] width 102 height 19
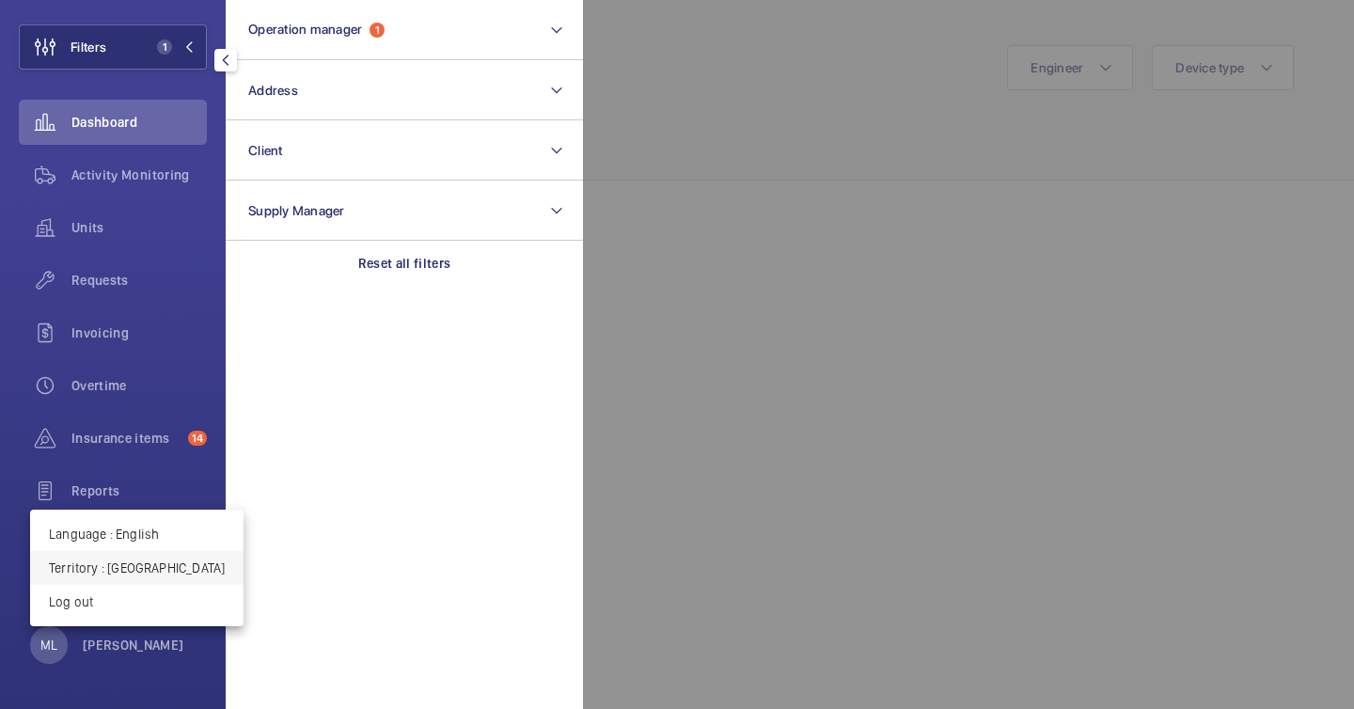
click at [150, 559] on p "Territory : [GEOGRAPHIC_DATA]" at bounding box center [137, 568] width 176 height 19
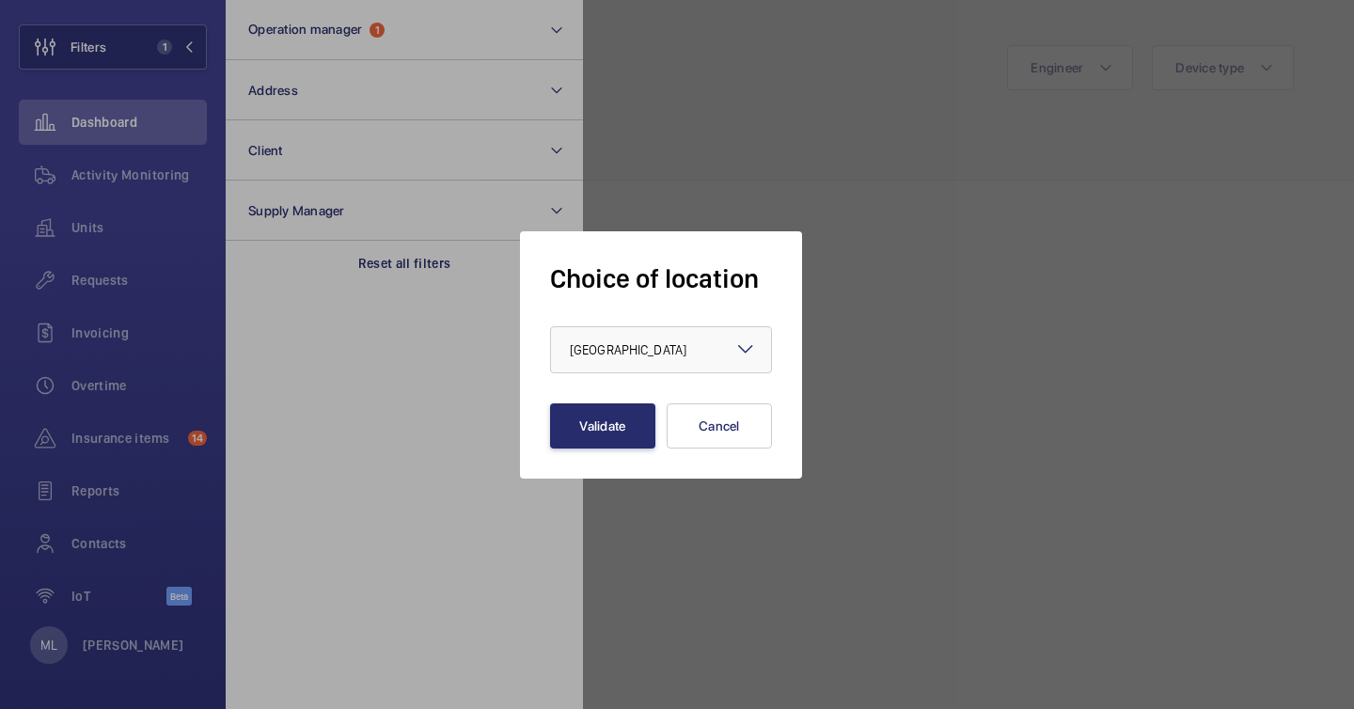
click at [696, 322] on form "Choice of location × [GEOGRAPHIC_DATA] × Validate Cancel" at bounding box center [661, 354] width 222 height 187
click at [695, 336] on div at bounding box center [661, 349] width 220 height 45
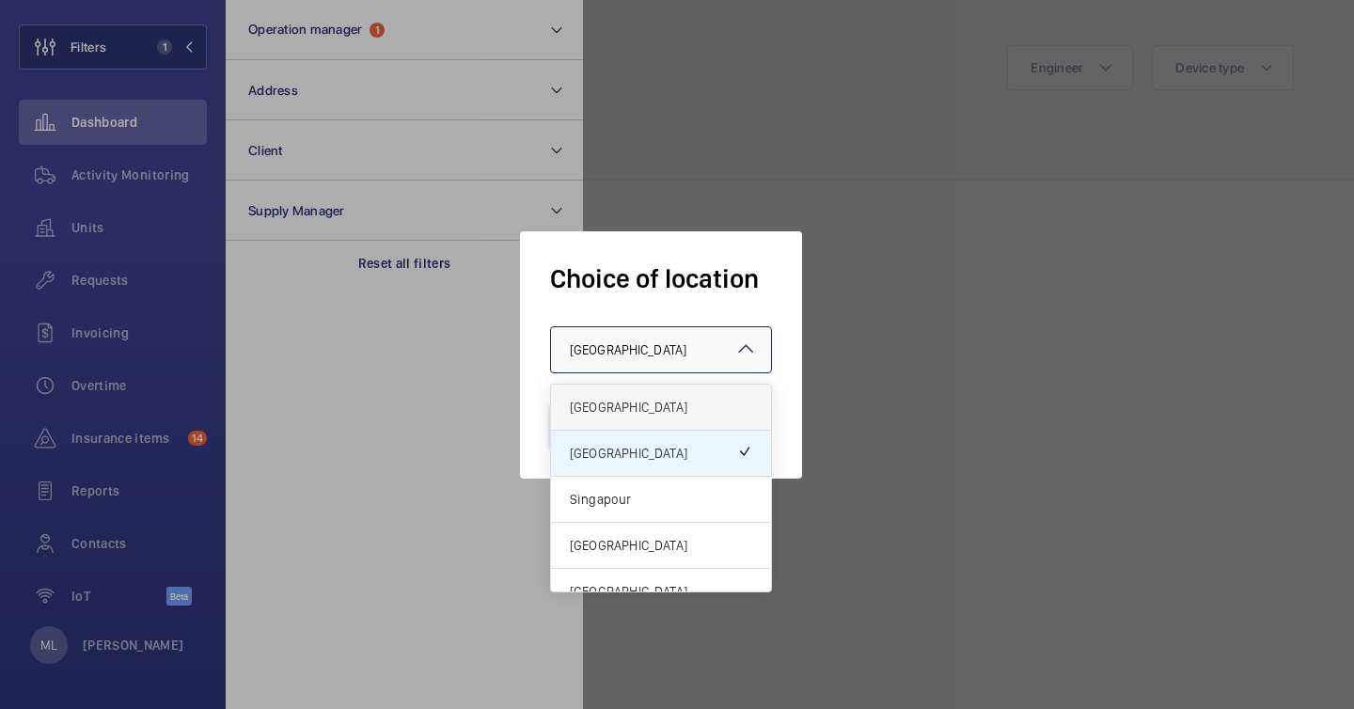
click at [655, 417] on div "[GEOGRAPHIC_DATA]" at bounding box center [661, 408] width 220 height 46
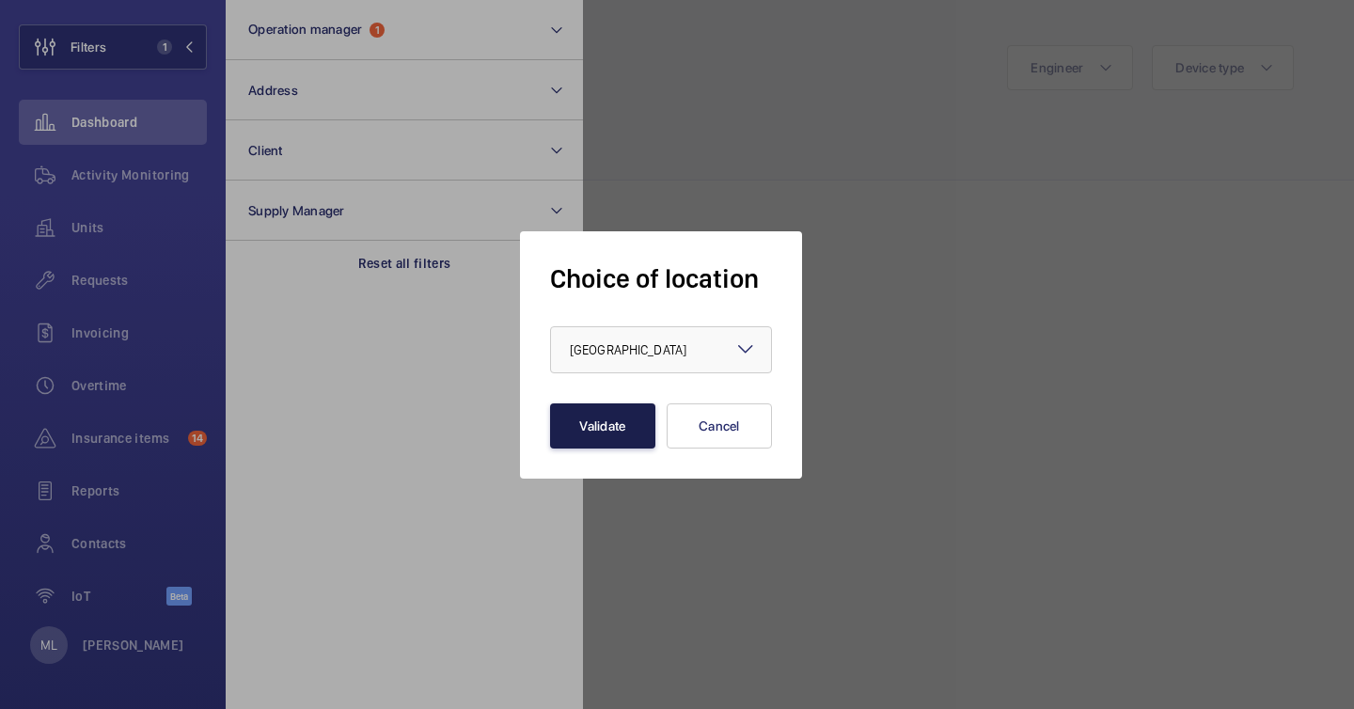
click at [621, 432] on button "Validate" at bounding box center [602, 426] width 105 height 45
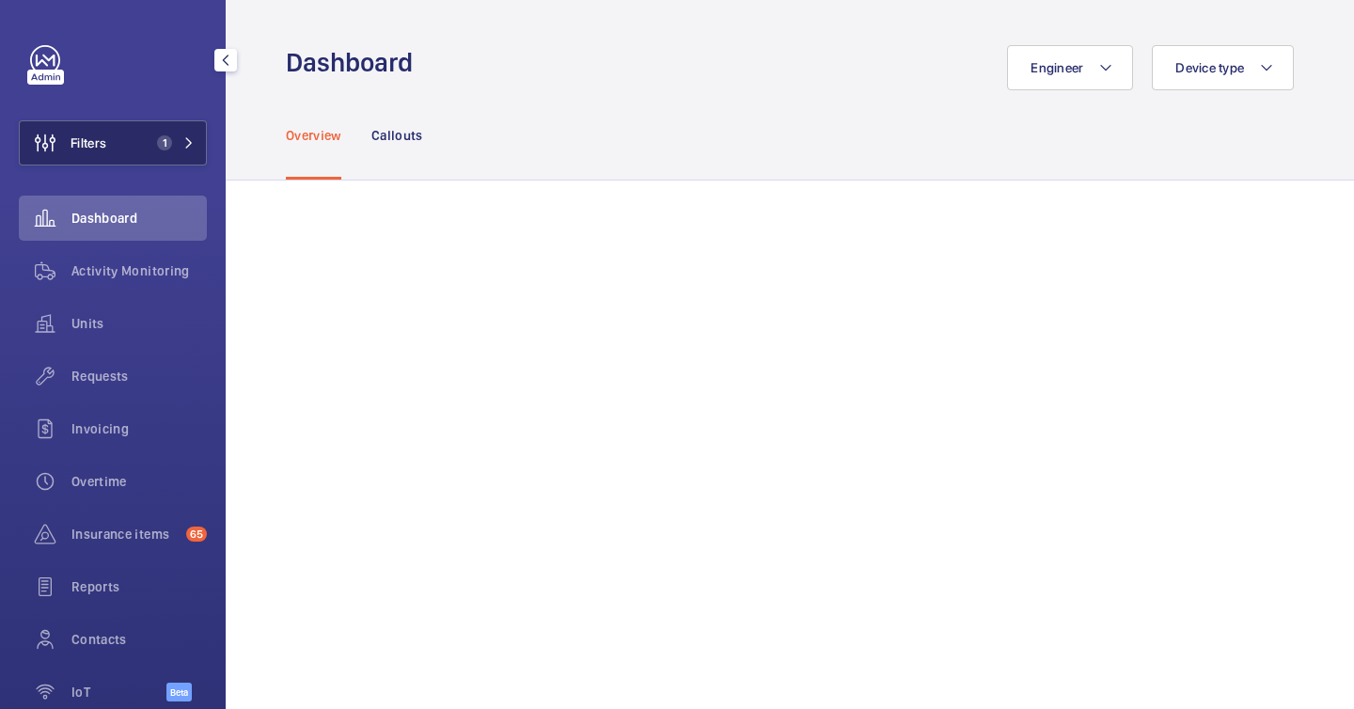
click at [134, 122] on button "Filters 1" at bounding box center [113, 142] width 188 height 45
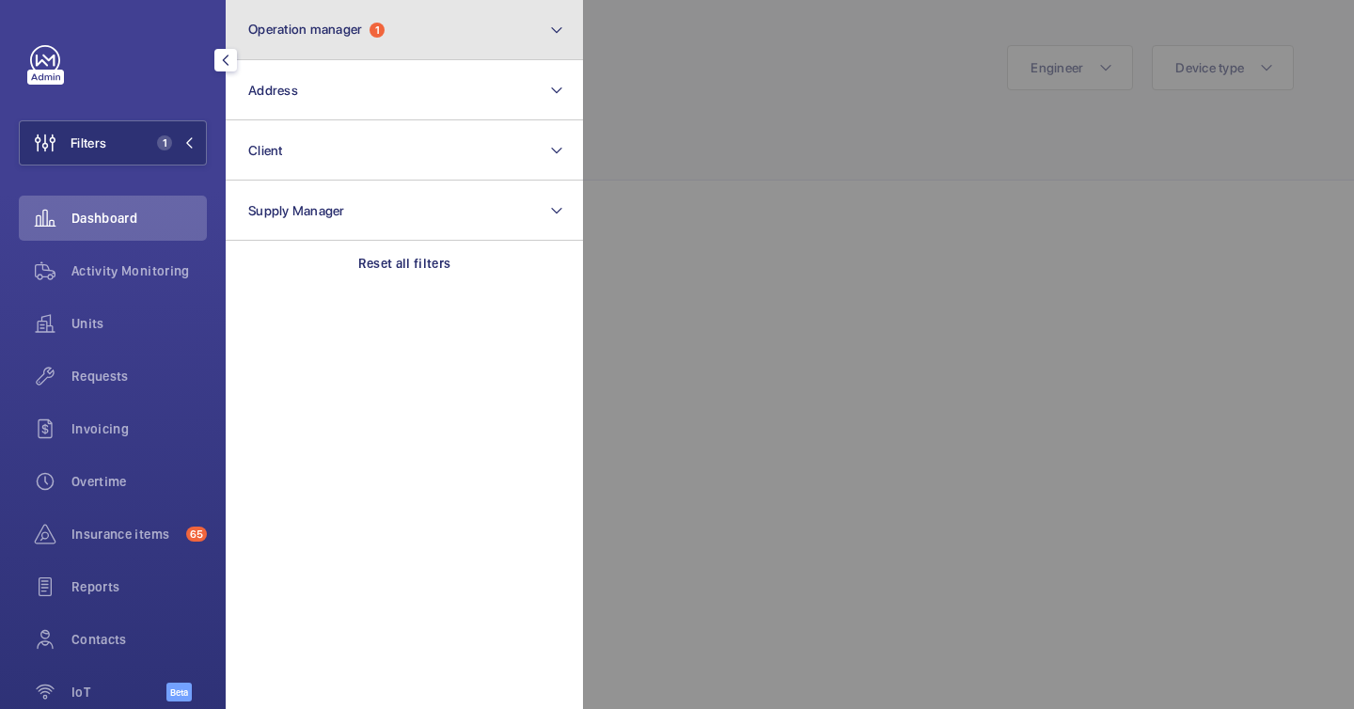
click at [318, 42] on button "Operation manager 1" at bounding box center [404, 30] width 357 height 60
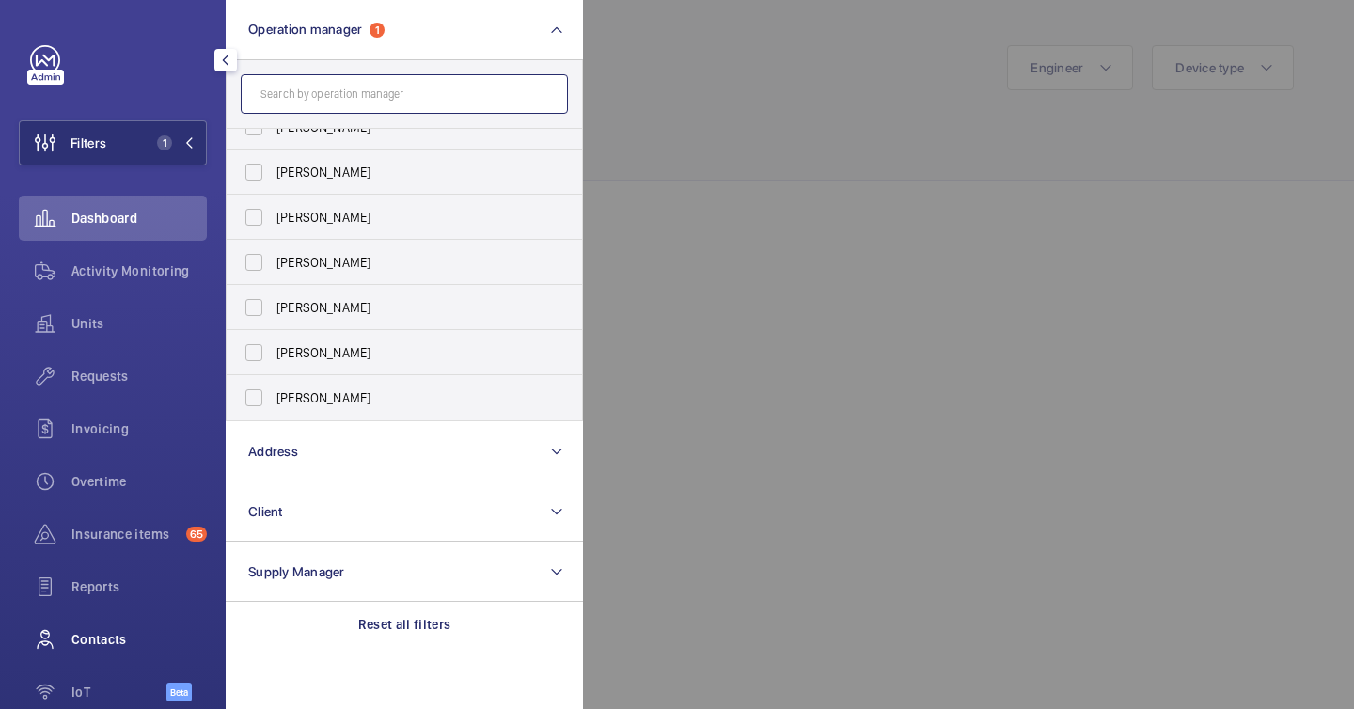
scroll to position [96, 0]
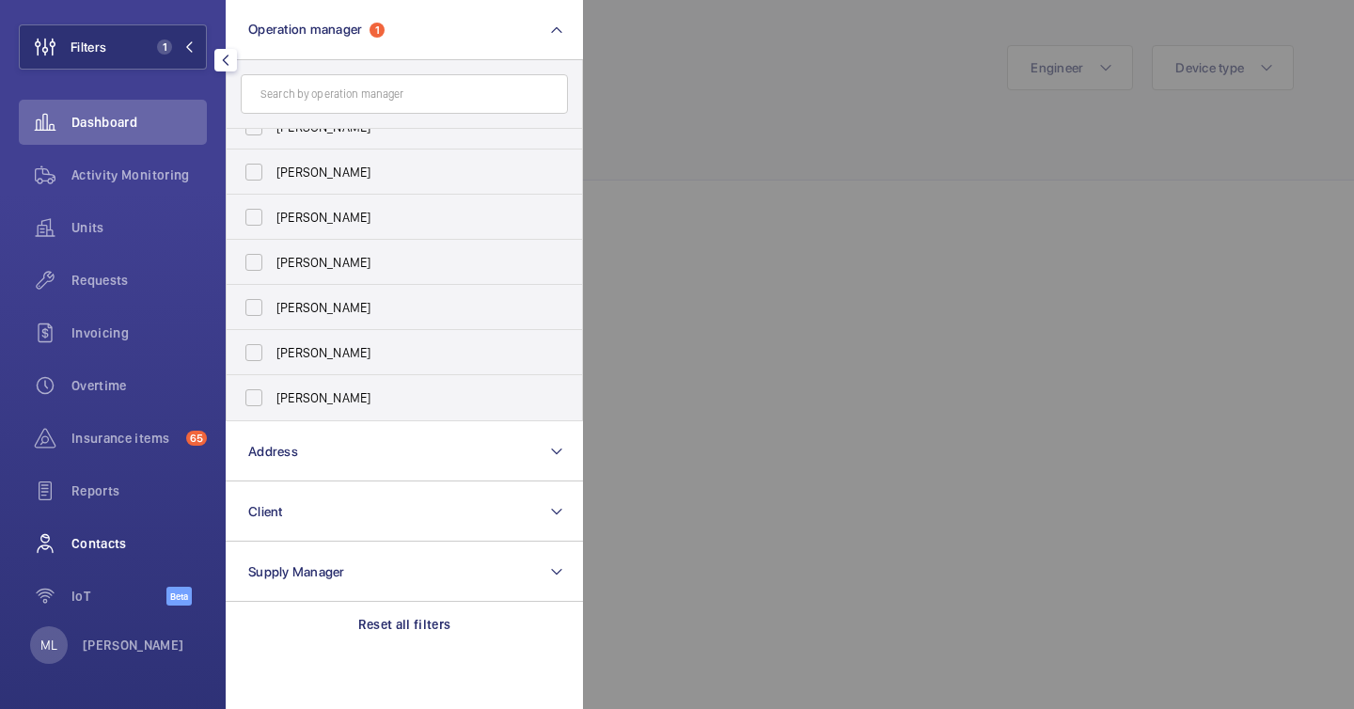
click at [119, 555] on div "Contacts" at bounding box center [113, 543] width 188 height 45
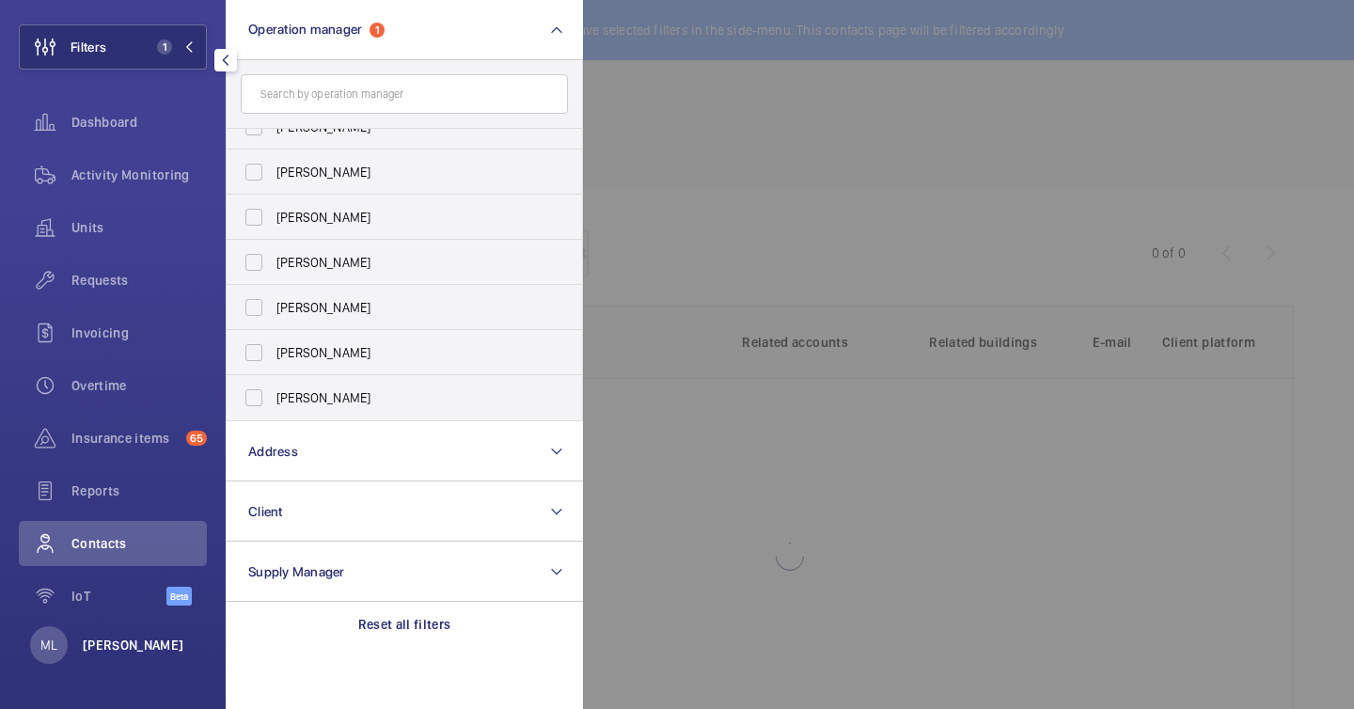
click at [132, 636] on p "[PERSON_NAME]" at bounding box center [134, 645] width 102 height 19
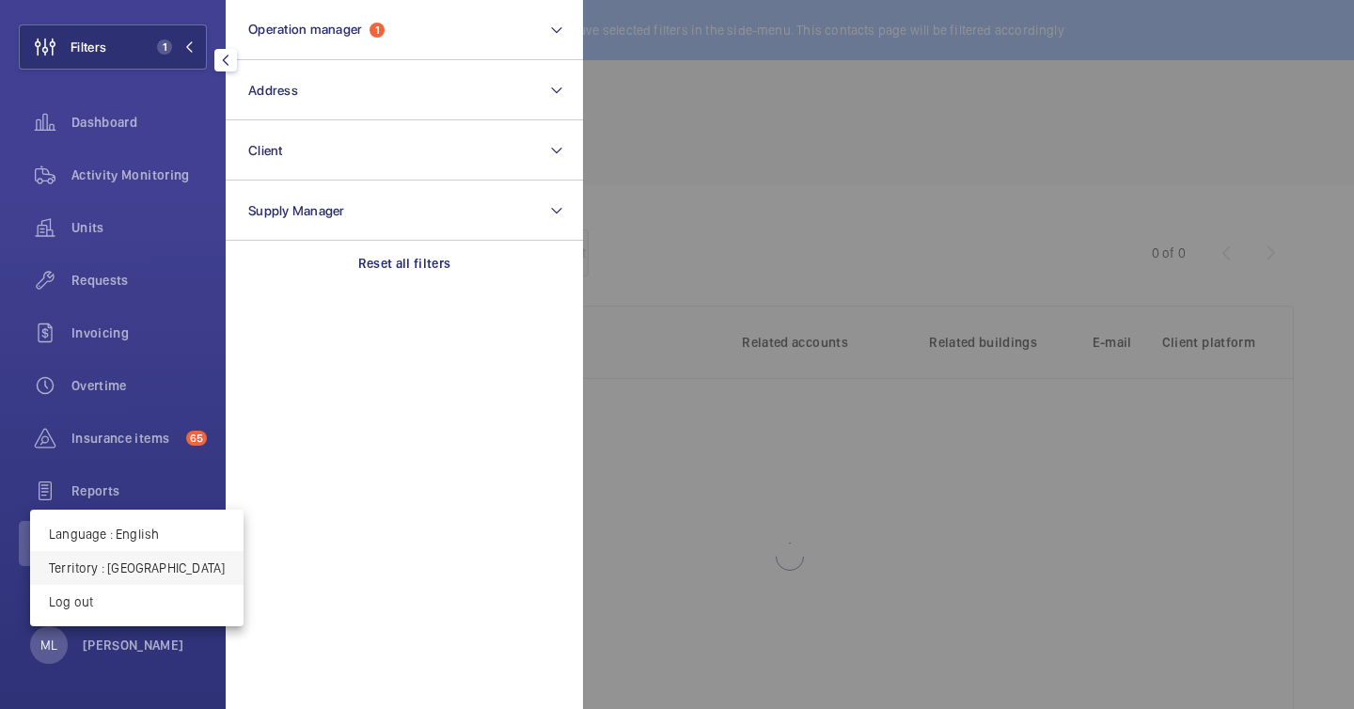
click at [141, 579] on button "Territory : [GEOGRAPHIC_DATA]" at bounding box center [137, 568] width 214 height 34
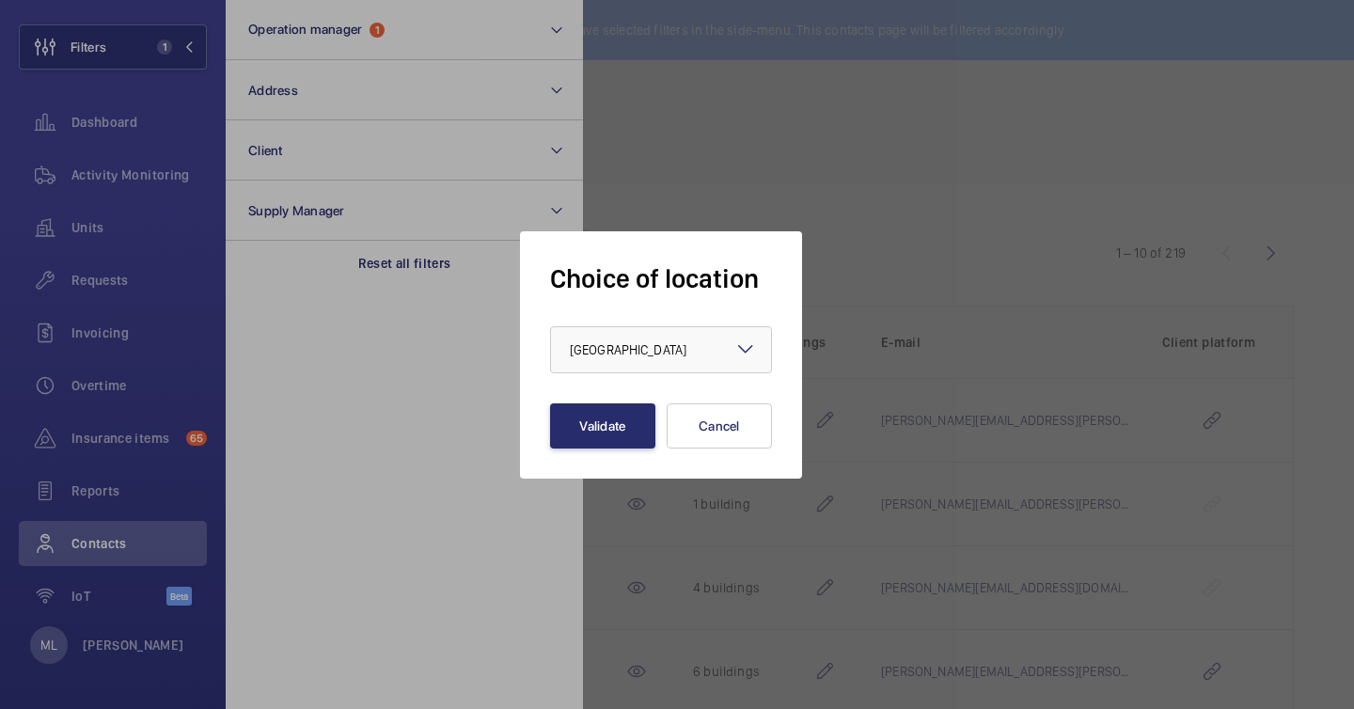
click at [652, 381] on form "Choice of location × [GEOGRAPHIC_DATA] × Validate Cancel" at bounding box center [661, 354] width 222 height 187
click at [652, 374] on form "Choice of location × [GEOGRAPHIC_DATA] × Validate Cancel" at bounding box center [661, 354] width 222 height 187
click at [657, 353] on div at bounding box center [661, 349] width 220 height 45
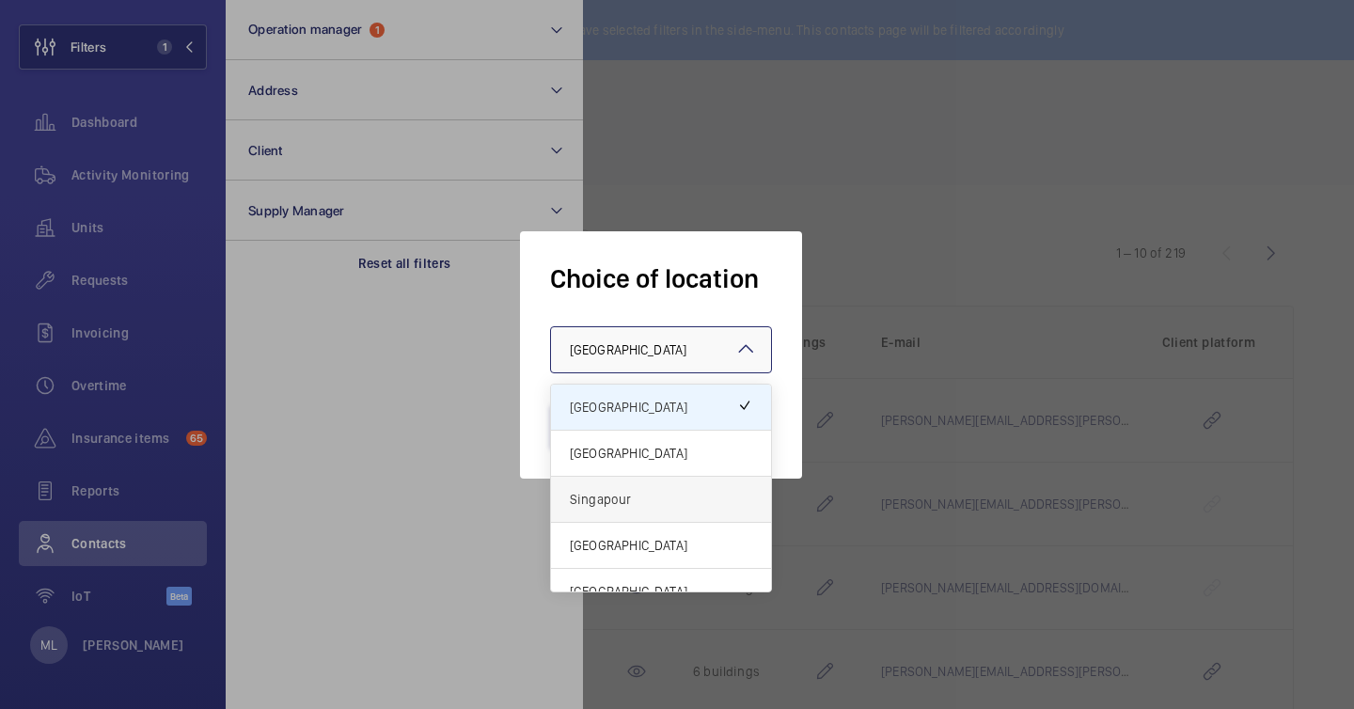
scroll to position [20, 0]
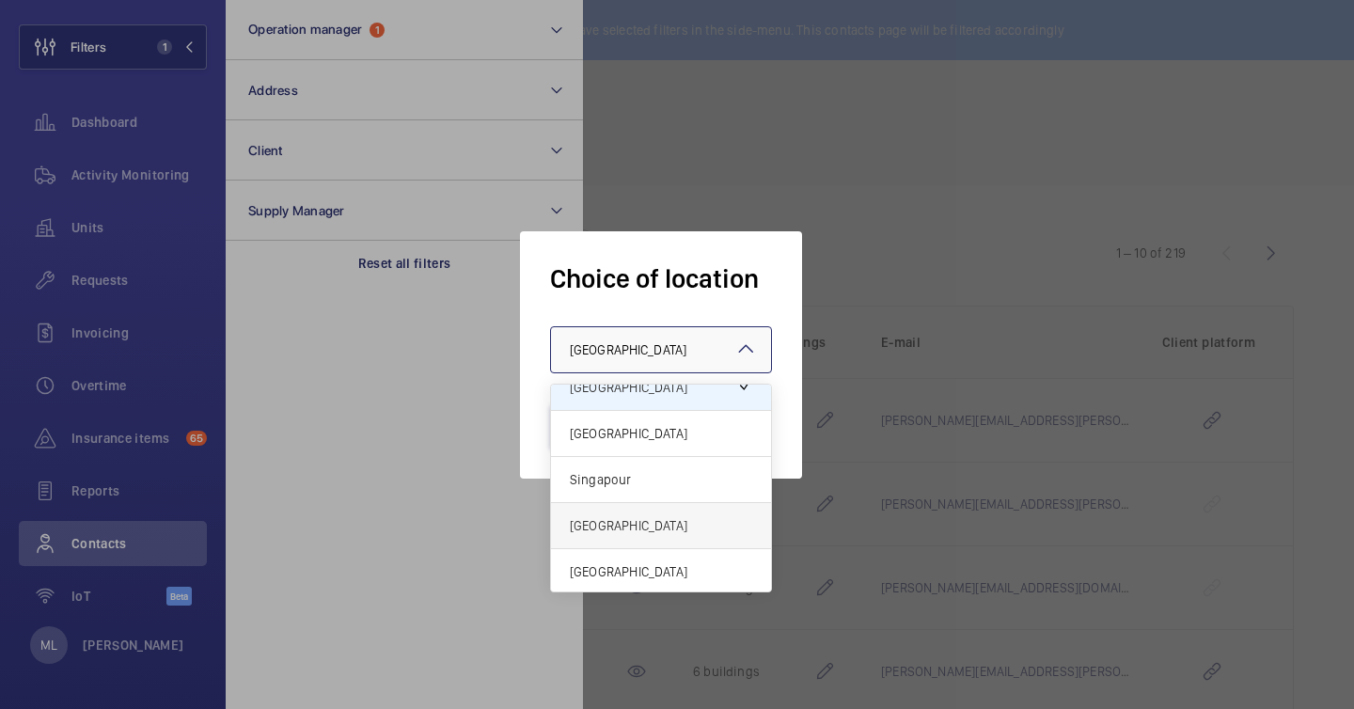
click at [648, 513] on div "[GEOGRAPHIC_DATA]" at bounding box center [661, 526] width 220 height 46
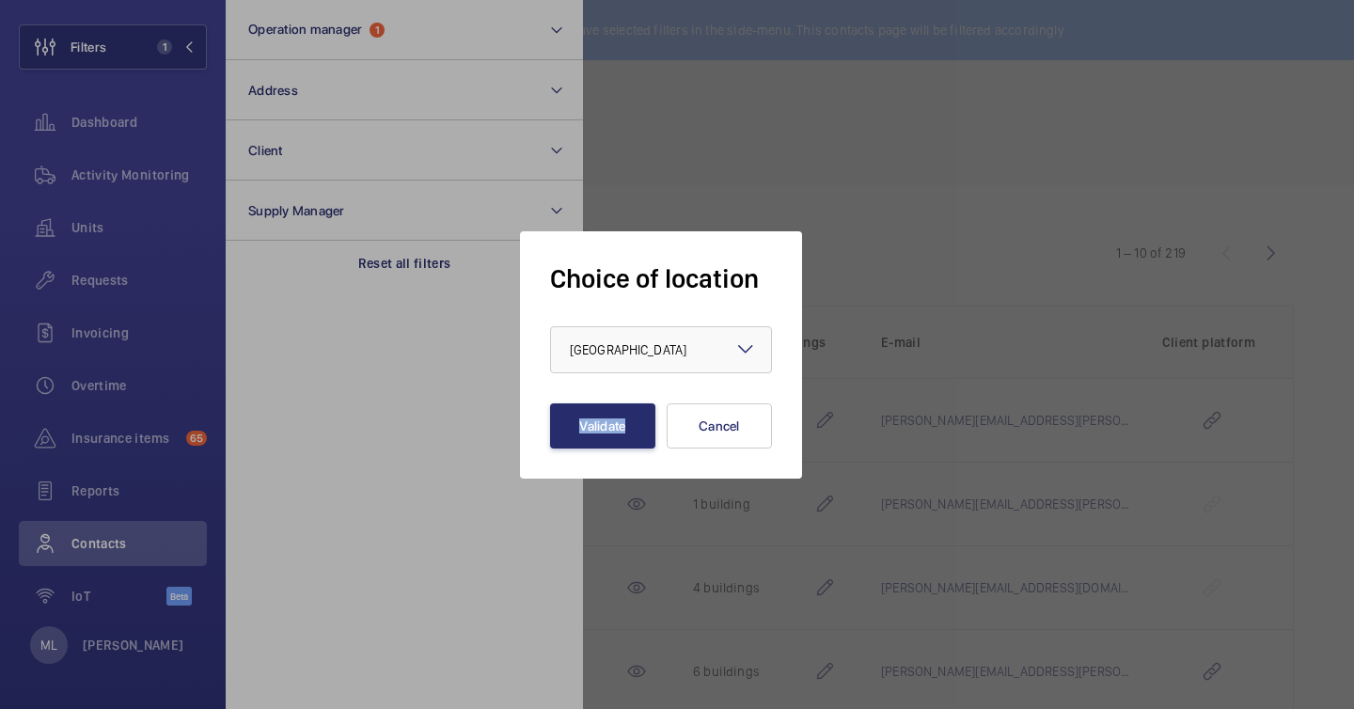
click at [602, 450] on div "Choice of location × [GEOGRAPHIC_DATA] × Validate Cancel" at bounding box center [661, 354] width 282 height 247
click at [595, 416] on button "Validate" at bounding box center [602, 426] width 105 height 45
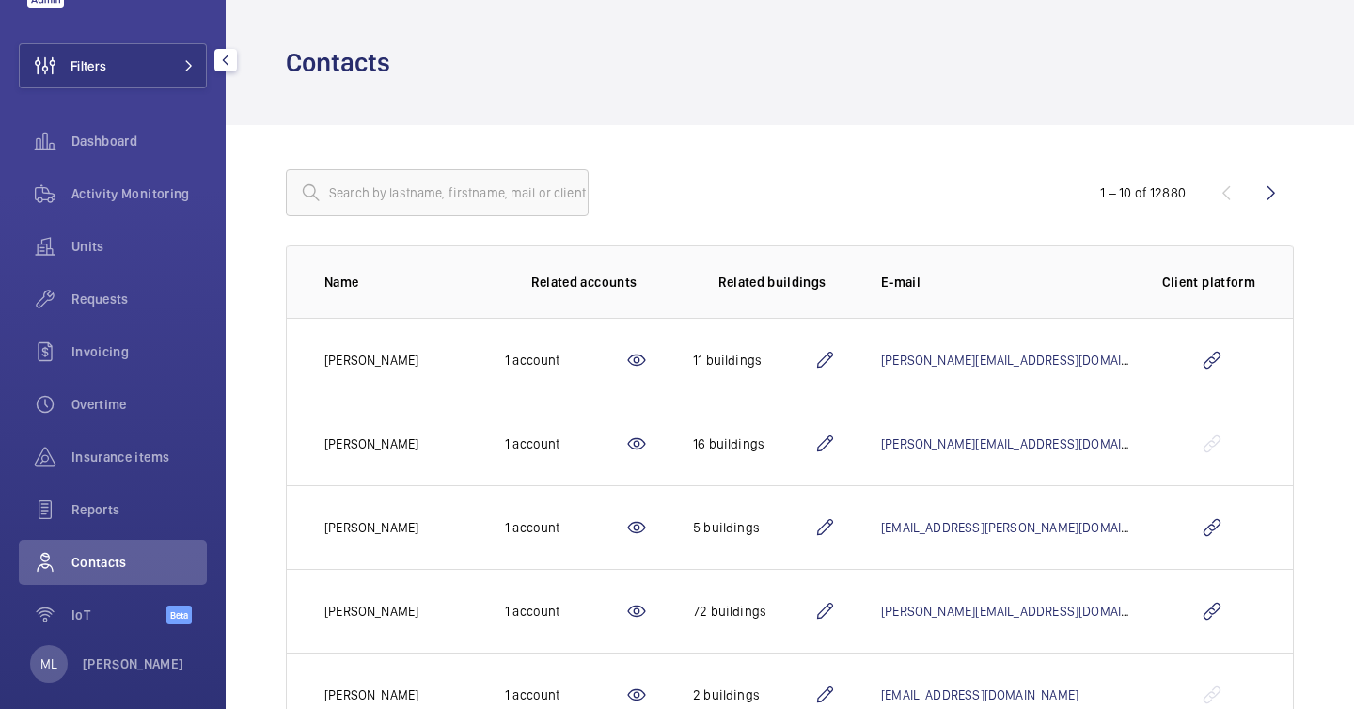
scroll to position [96, 0]
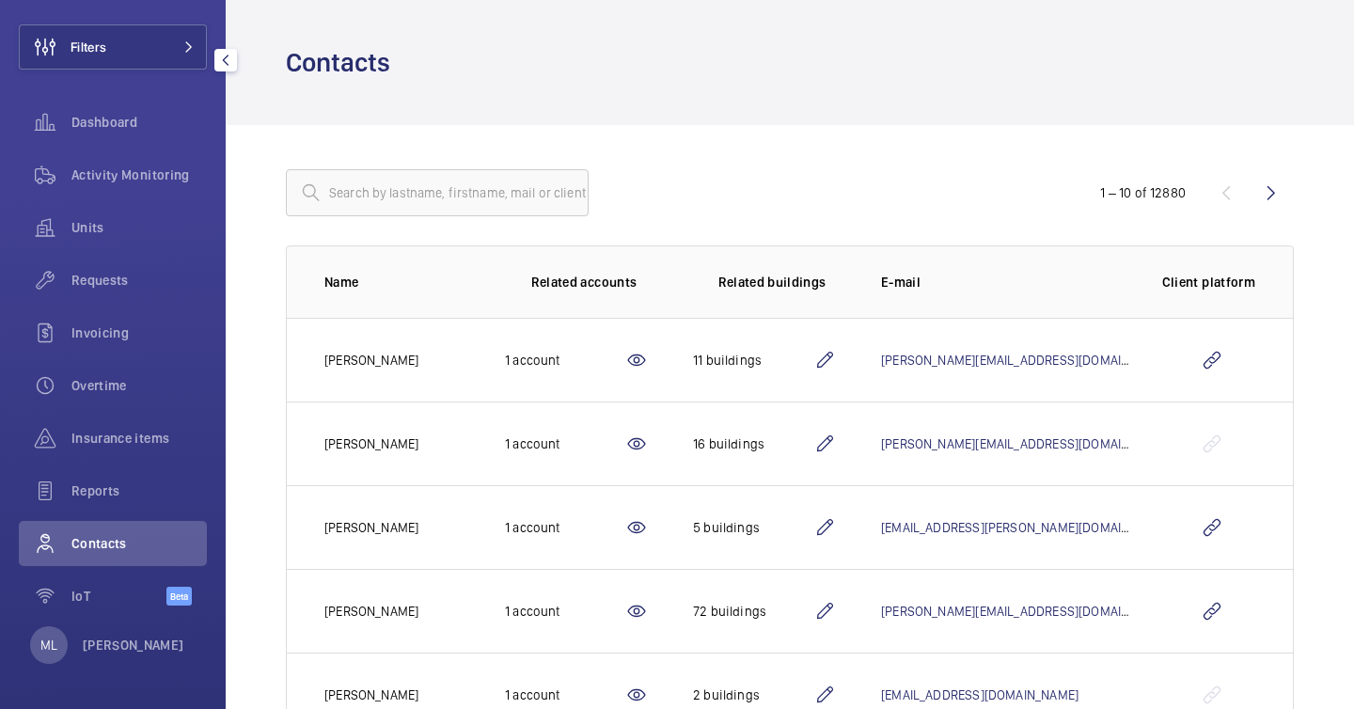
click at [128, 549] on span "Contacts" at bounding box center [138, 543] width 135 height 19
click at [139, 643] on p "[PERSON_NAME]" at bounding box center [134, 645] width 102 height 19
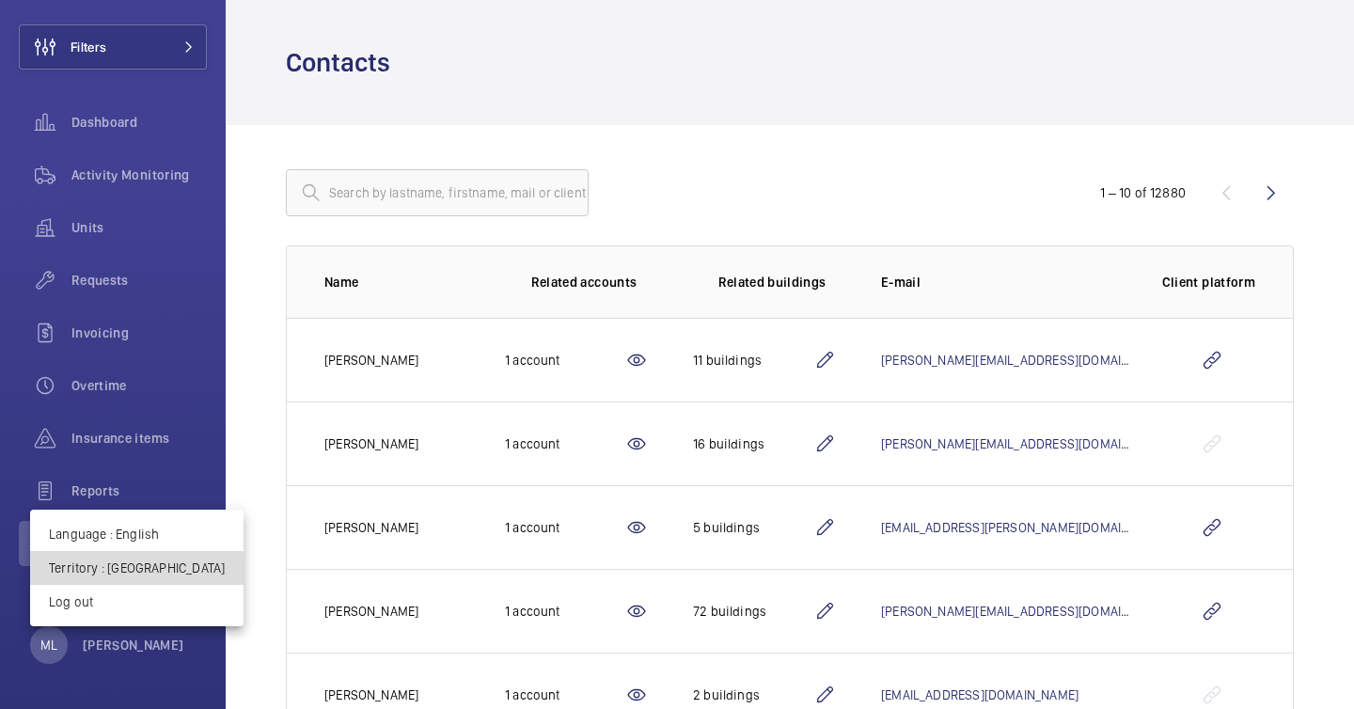
click at [136, 578] on button "Territory : Hong Kong" at bounding box center [137, 568] width 214 height 34
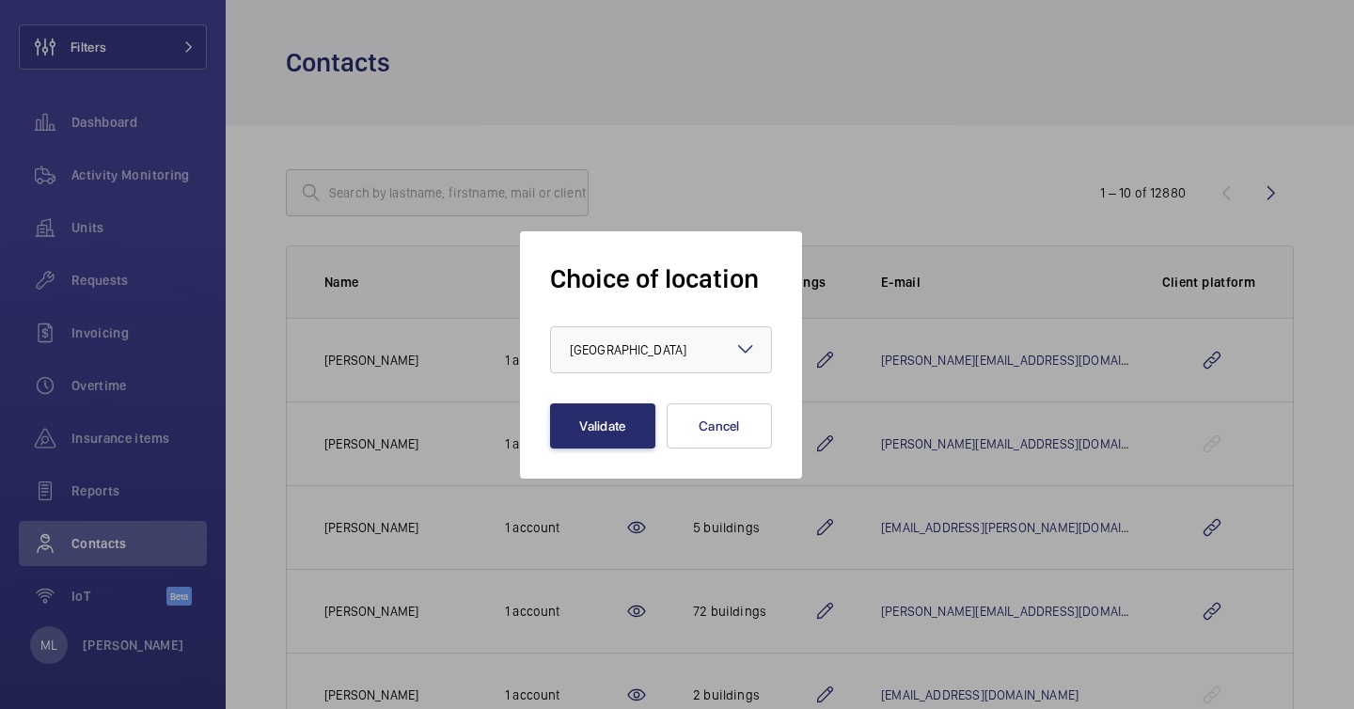
click at [291, 442] on div at bounding box center [677, 354] width 1354 height 709
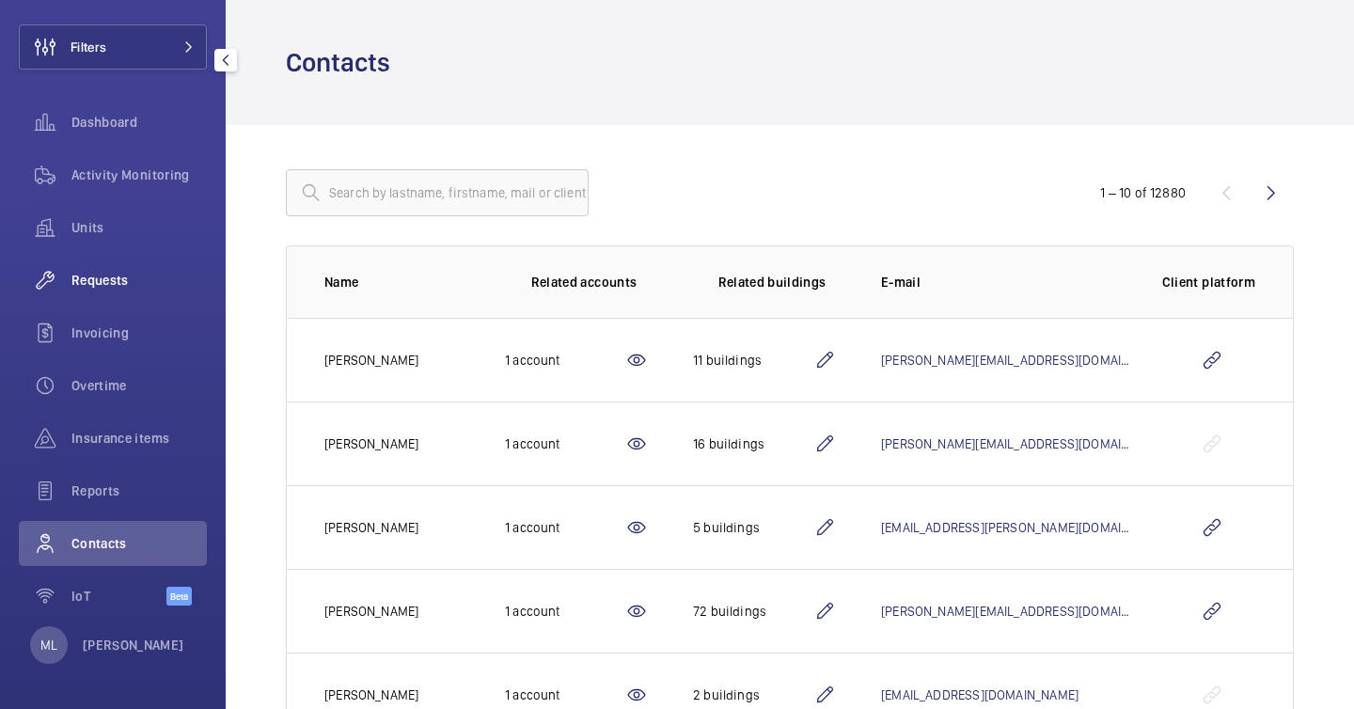
scroll to position [0, 0]
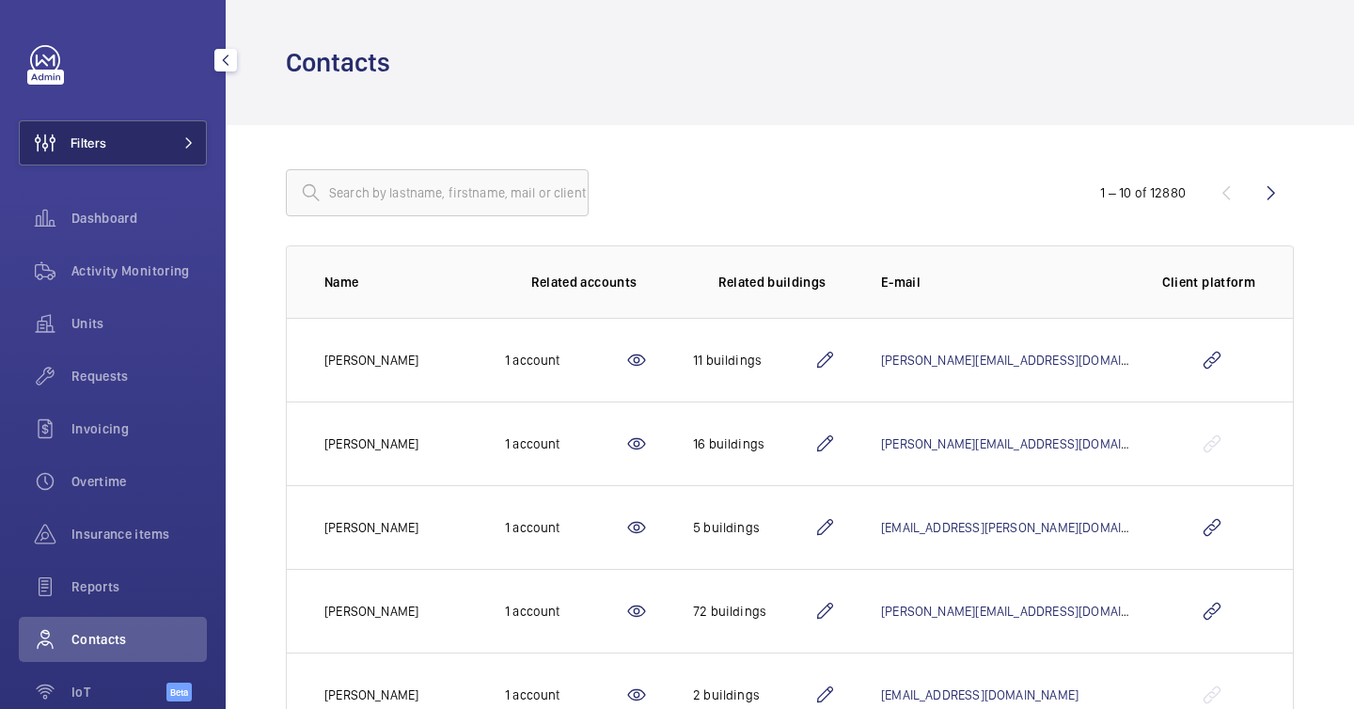
click at [115, 138] on button "Filters" at bounding box center [113, 142] width 188 height 45
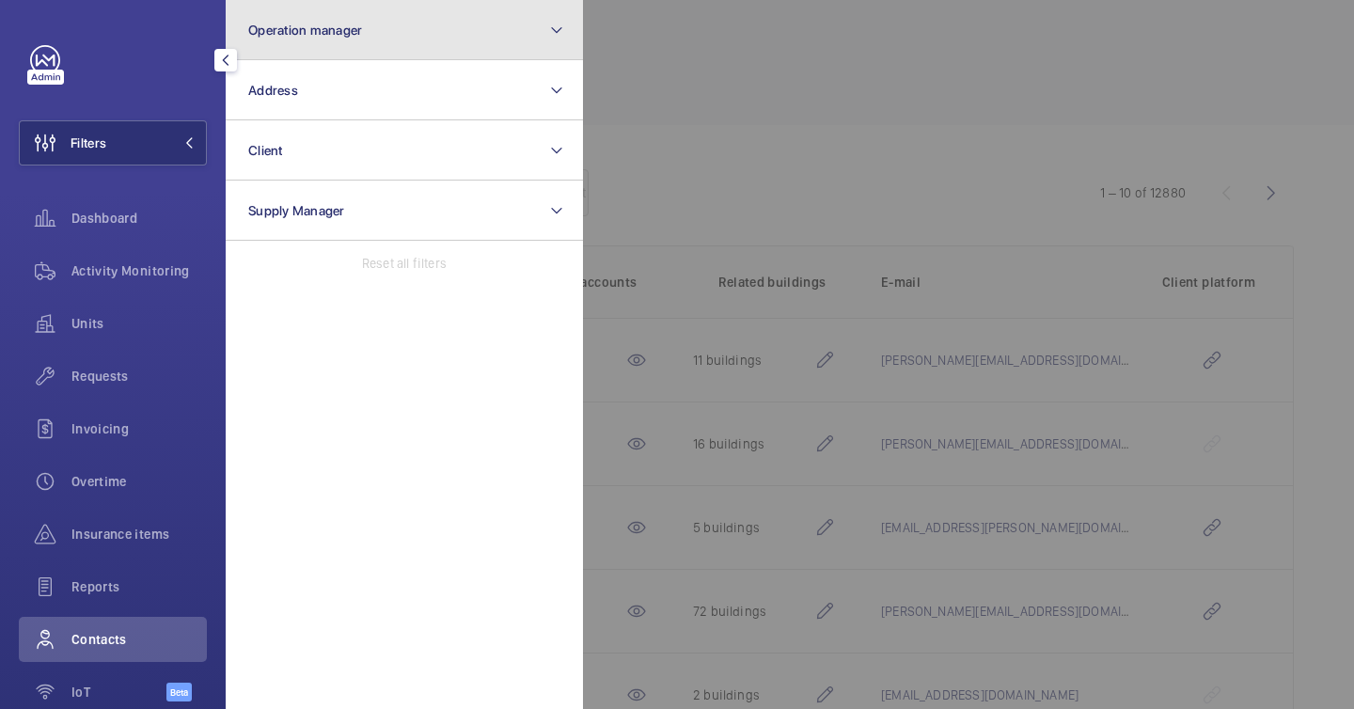
click at [341, 35] on span "Operation manager" at bounding box center [305, 30] width 114 height 15
